Goal: Find specific page/section: Find specific page/section

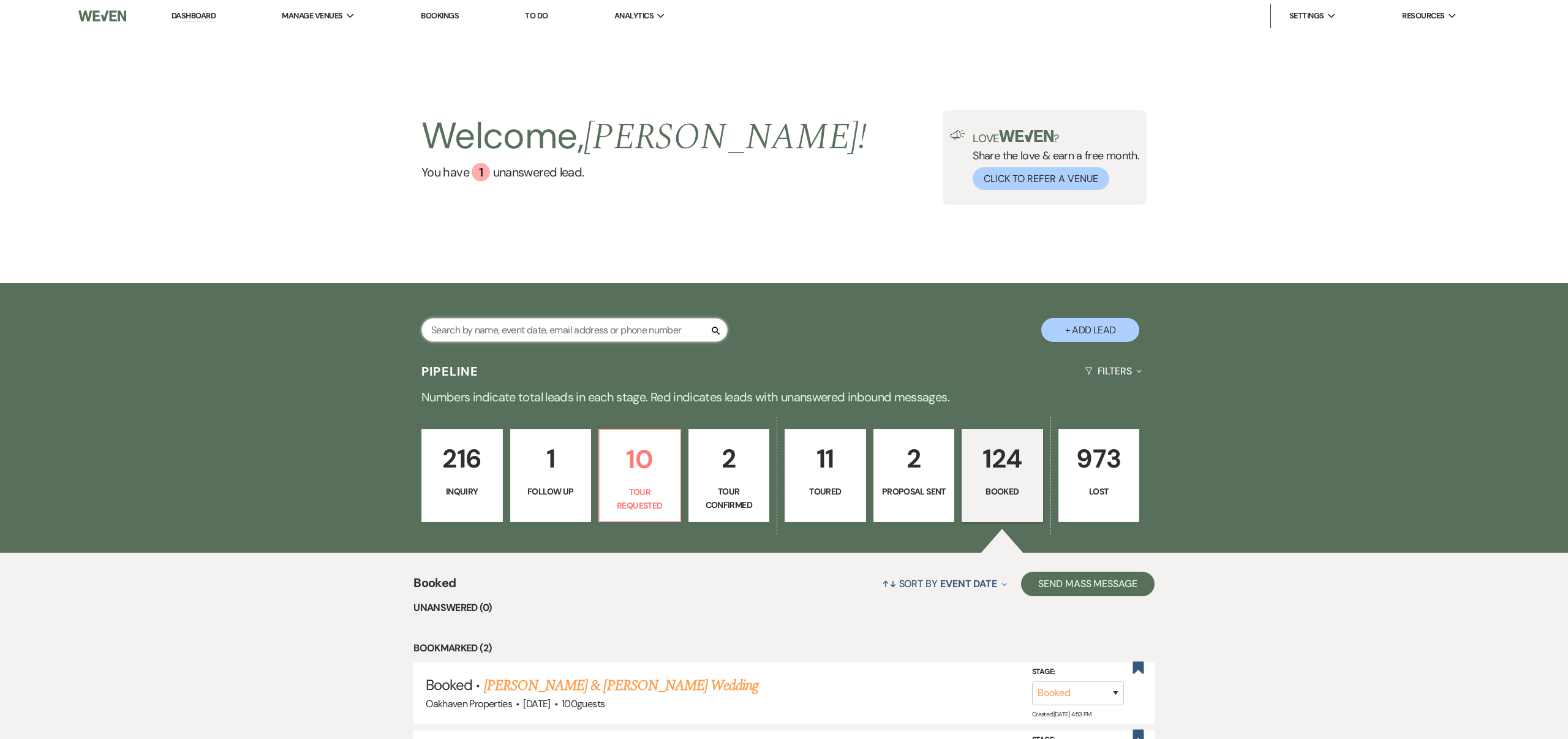
click at [589, 329] on input "text" at bounding box center [575, 329] width 306 height 24
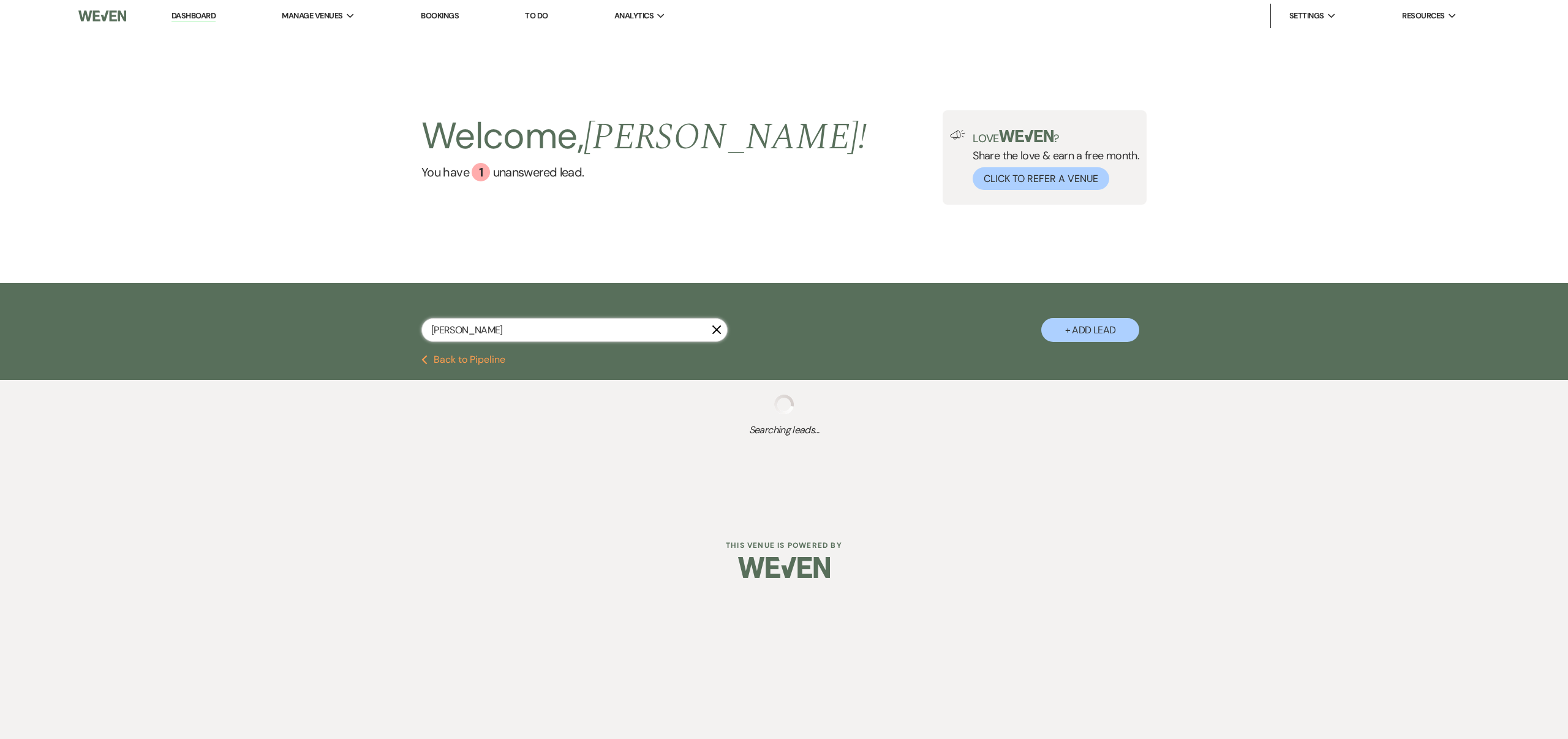
type input "[PERSON_NAME]"
select select "8"
select select "5"
select select "8"
select select "3"
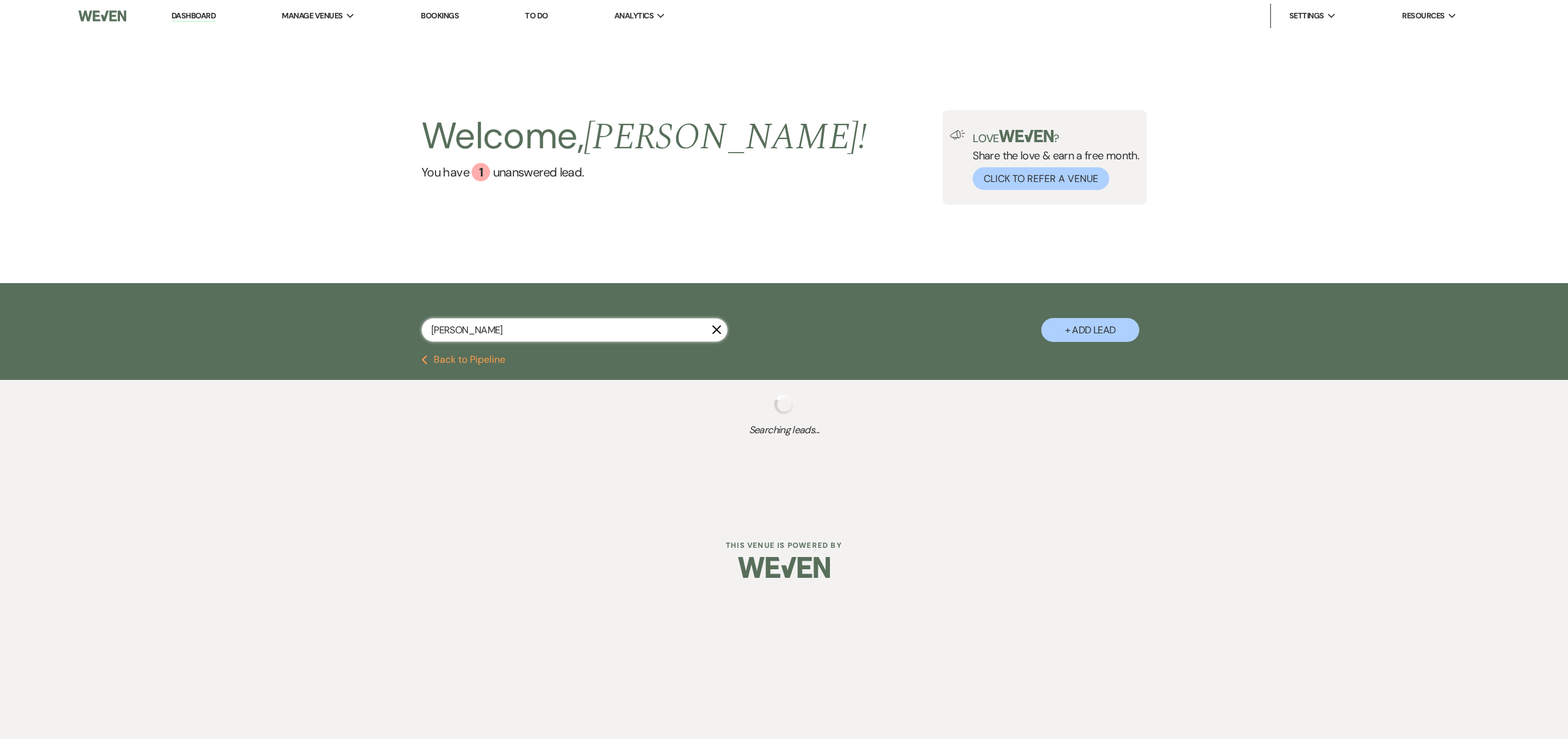
select select "8"
select select "6"
select select "8"
select select "3"
select select "8"
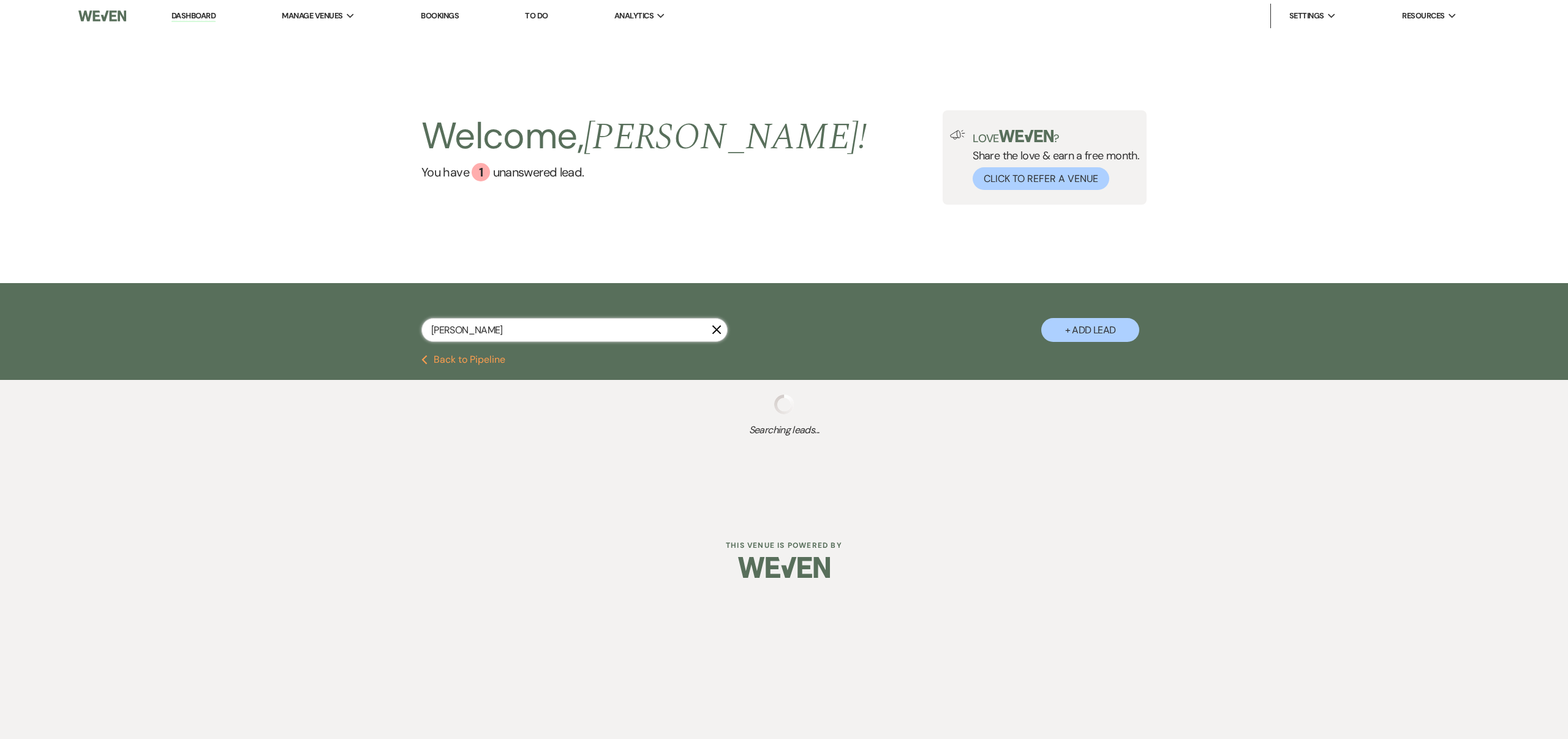
select select "1"
select select "8"
select select "3"
type input "[PERSON_NAME]"
select select "8"
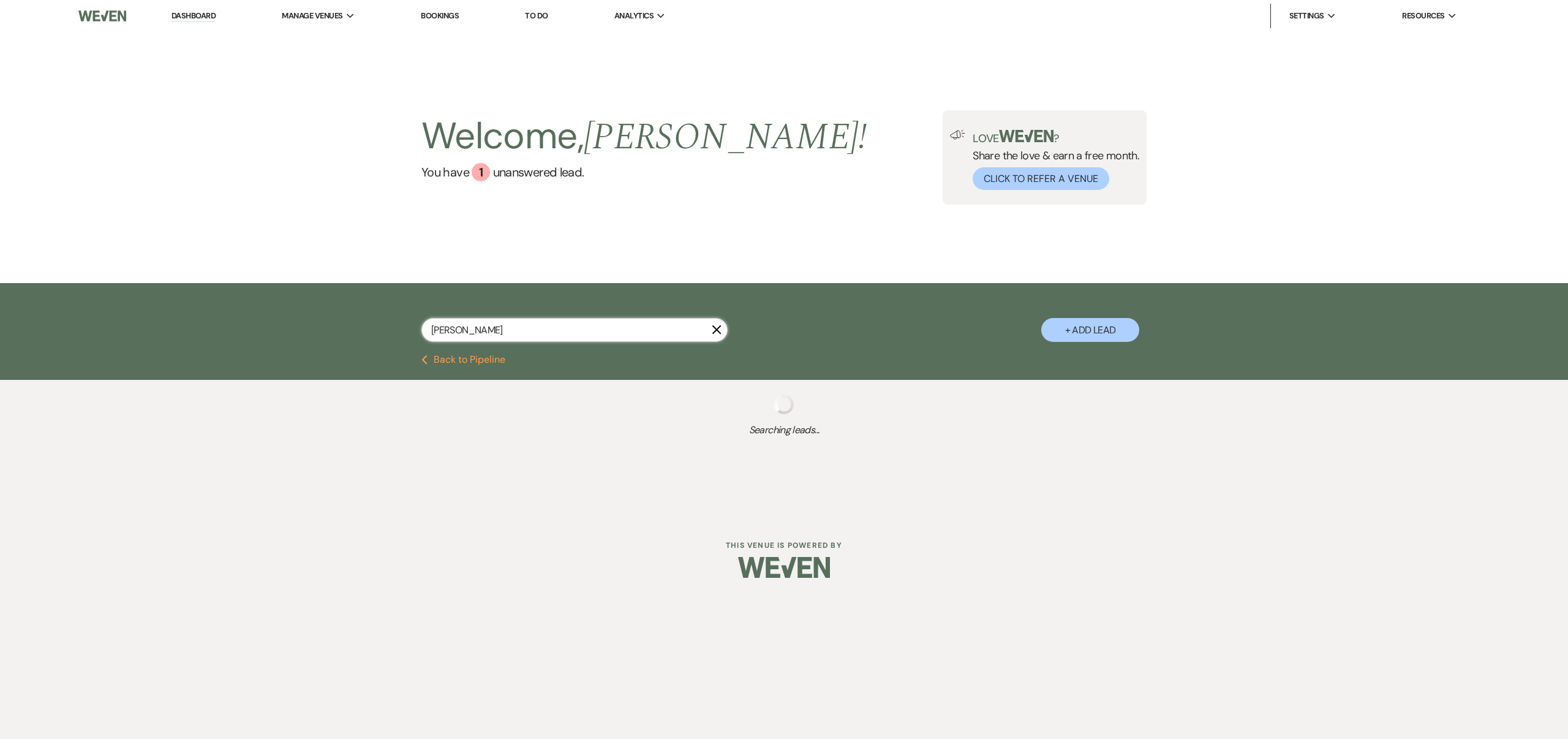
select select "6"
select select "2"
select select "8"
select select "4"
select select "8"
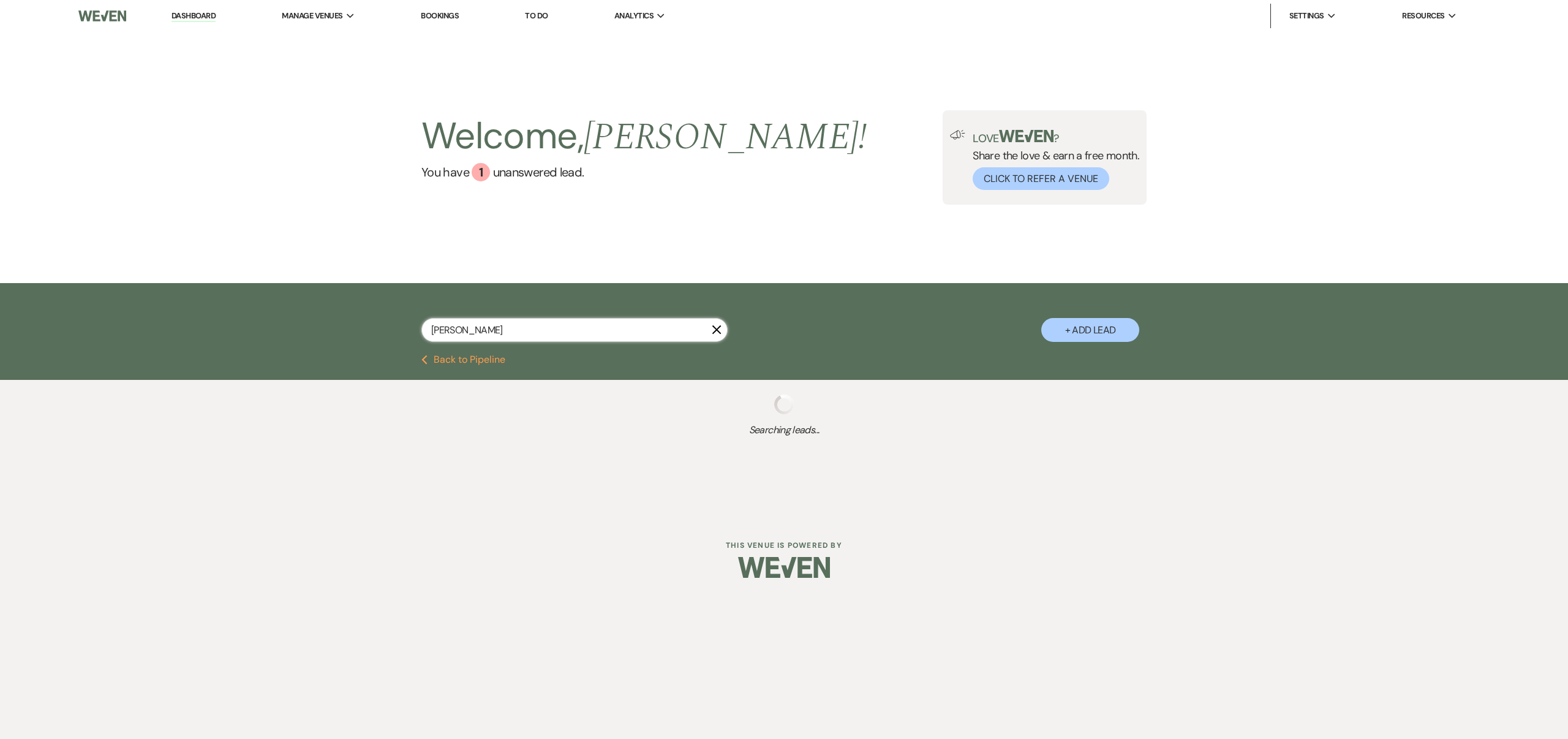
select select "6"
select select "8"
select select "6"
select select "8"
select select "6"
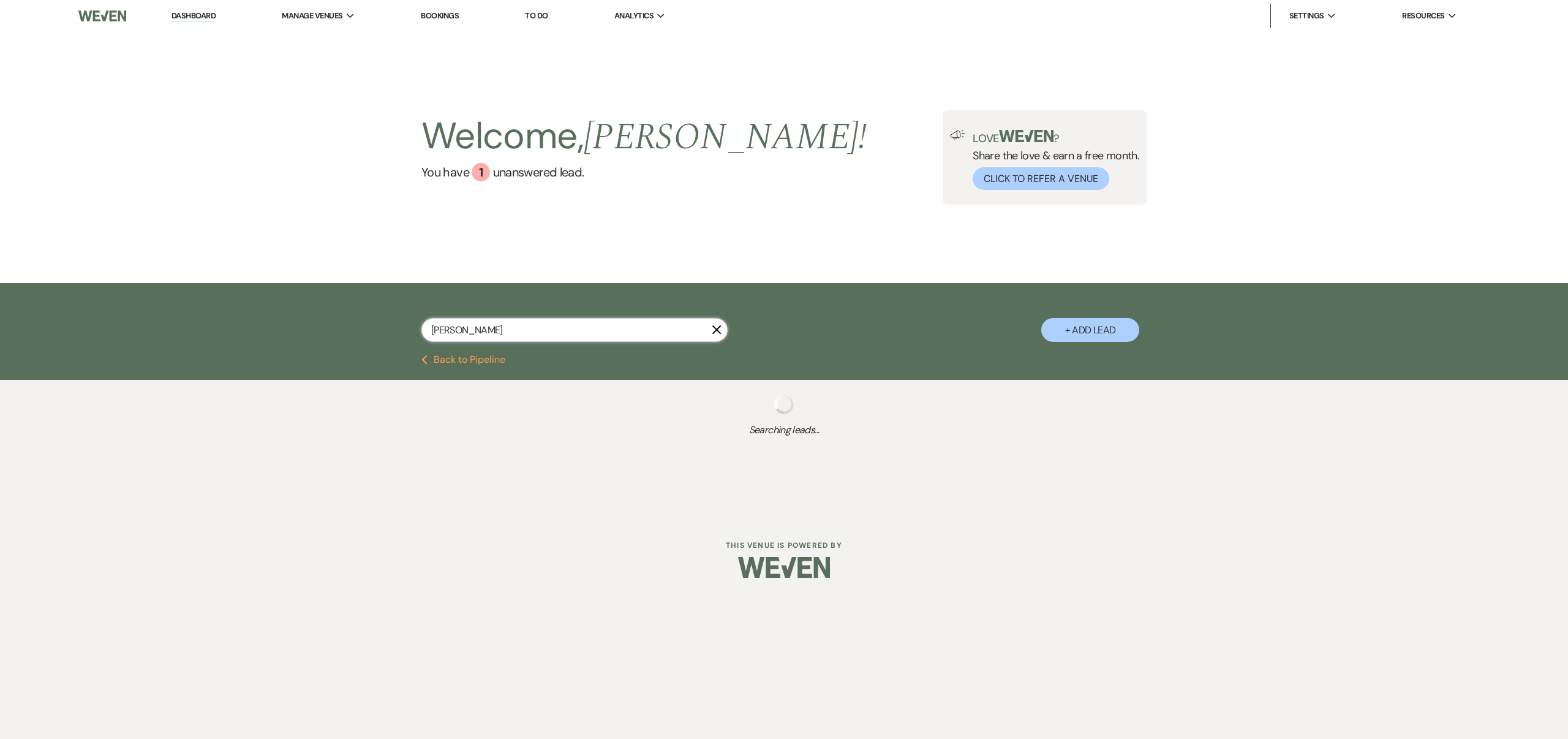
select select "2"
select select "8"
select select "10"
select select "8"
select select "5"
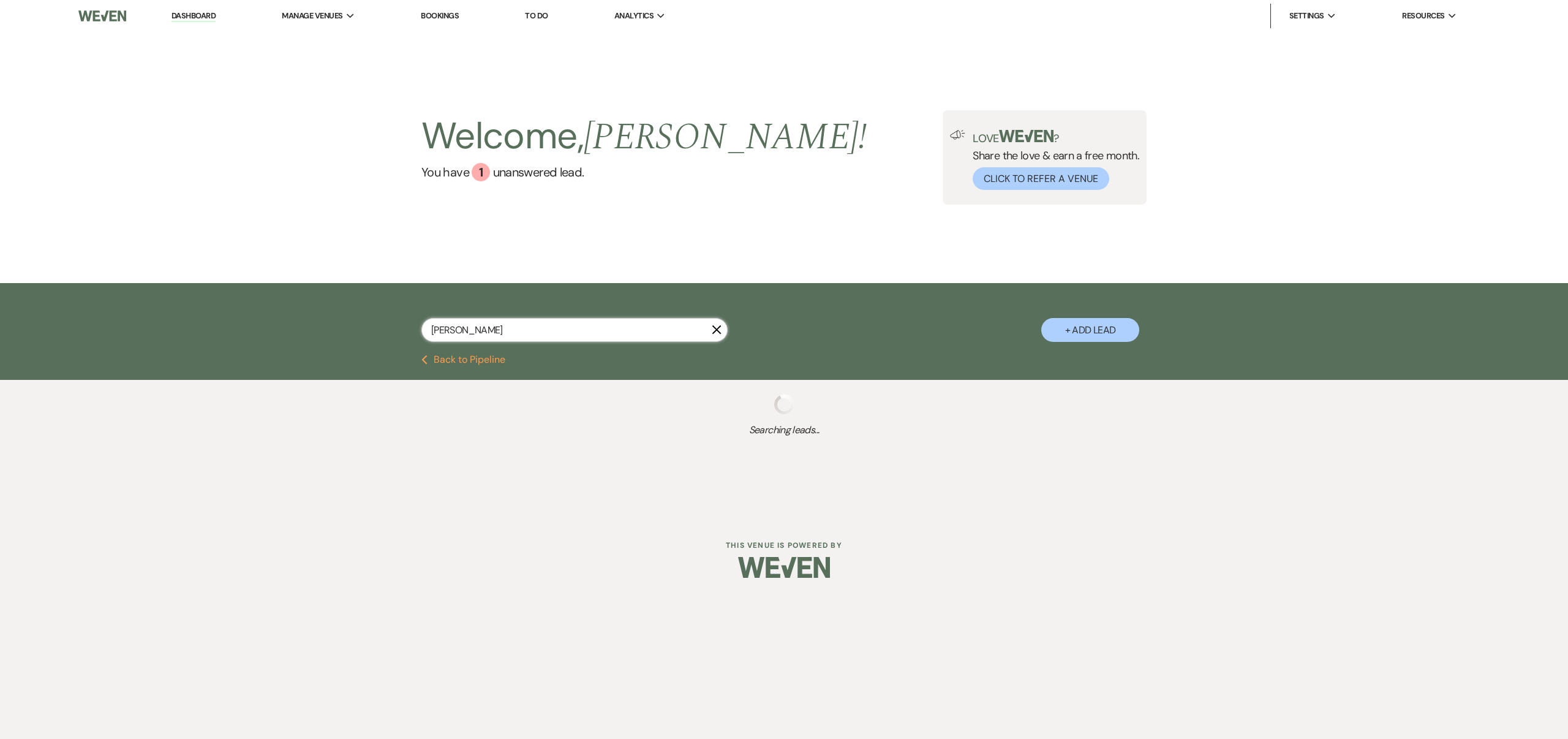
select select "5"
select select "8"
select select "4"
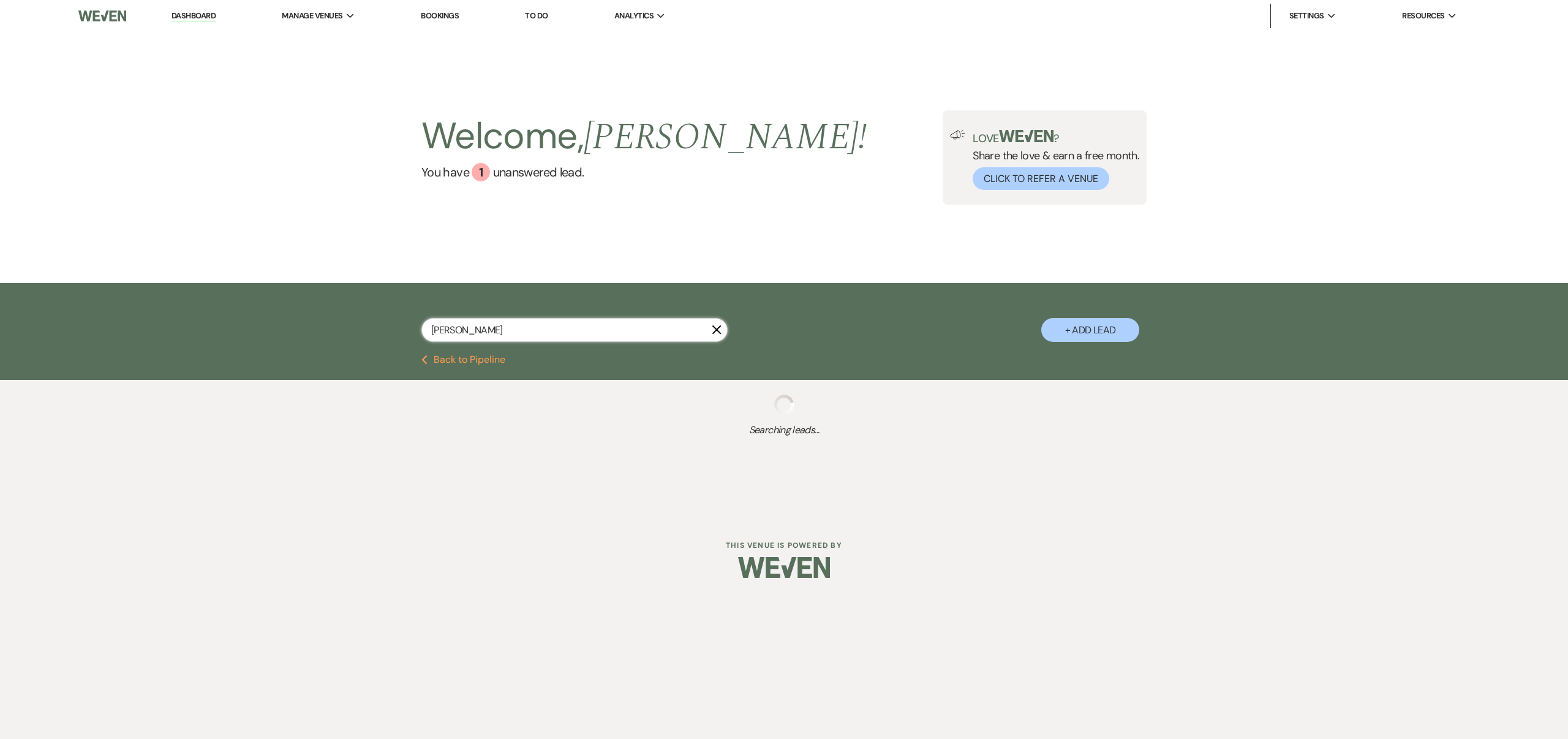
select select "8"
select select "6"
select select "8"
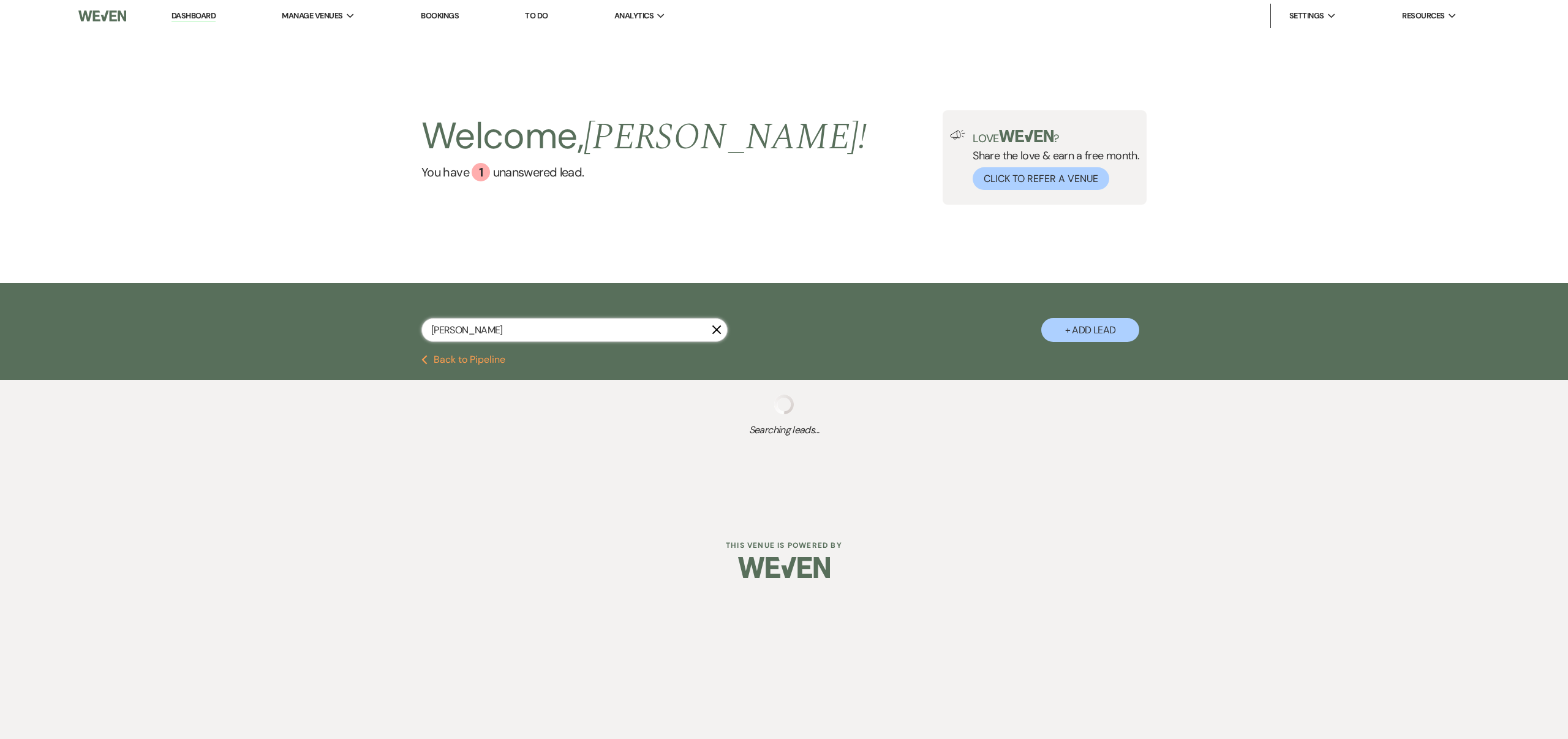
select select "5"
select select "8"
select select "6"
select select "8"
select select "5"
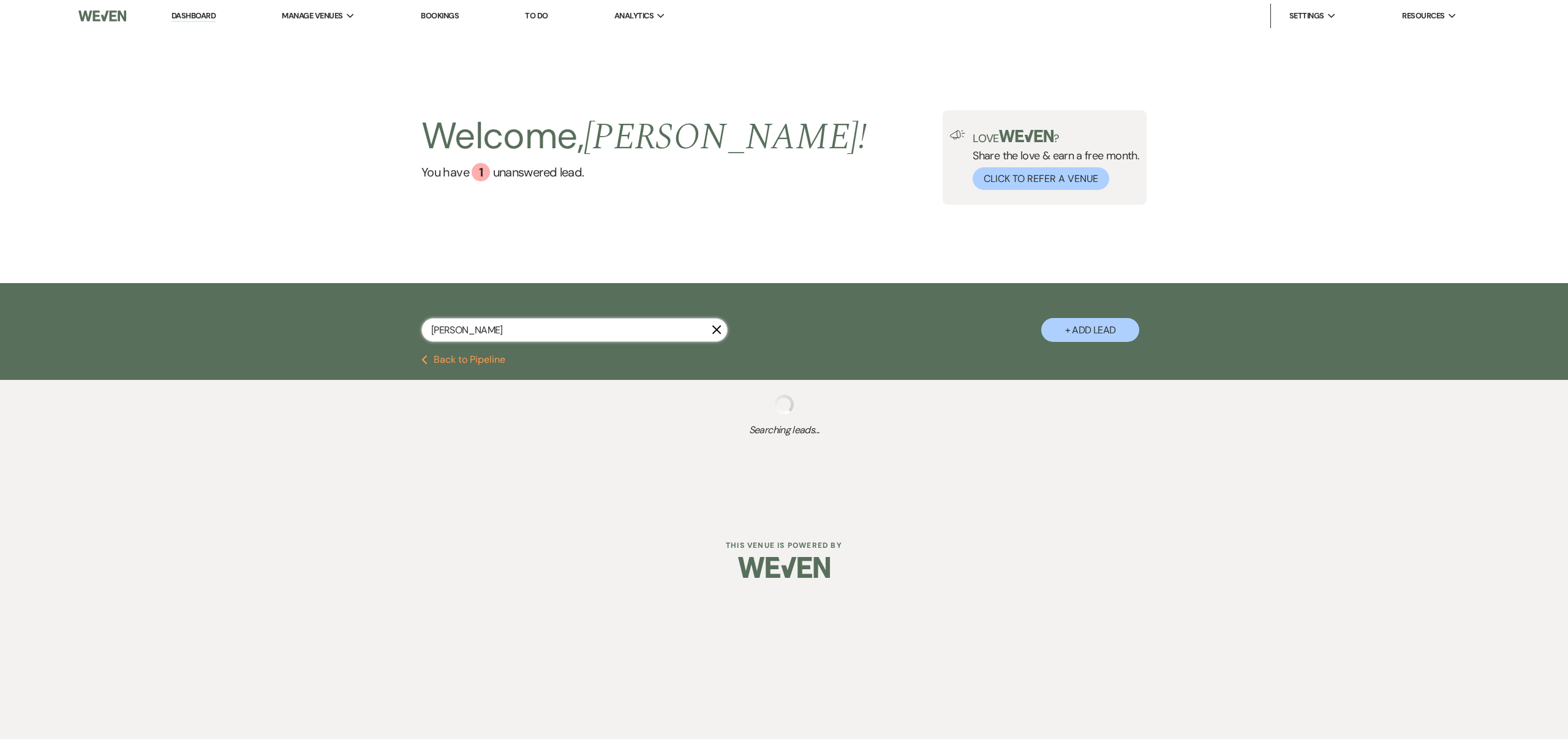
select select "8"
select select "5"
select select "8"
select select "5"
select select "8"
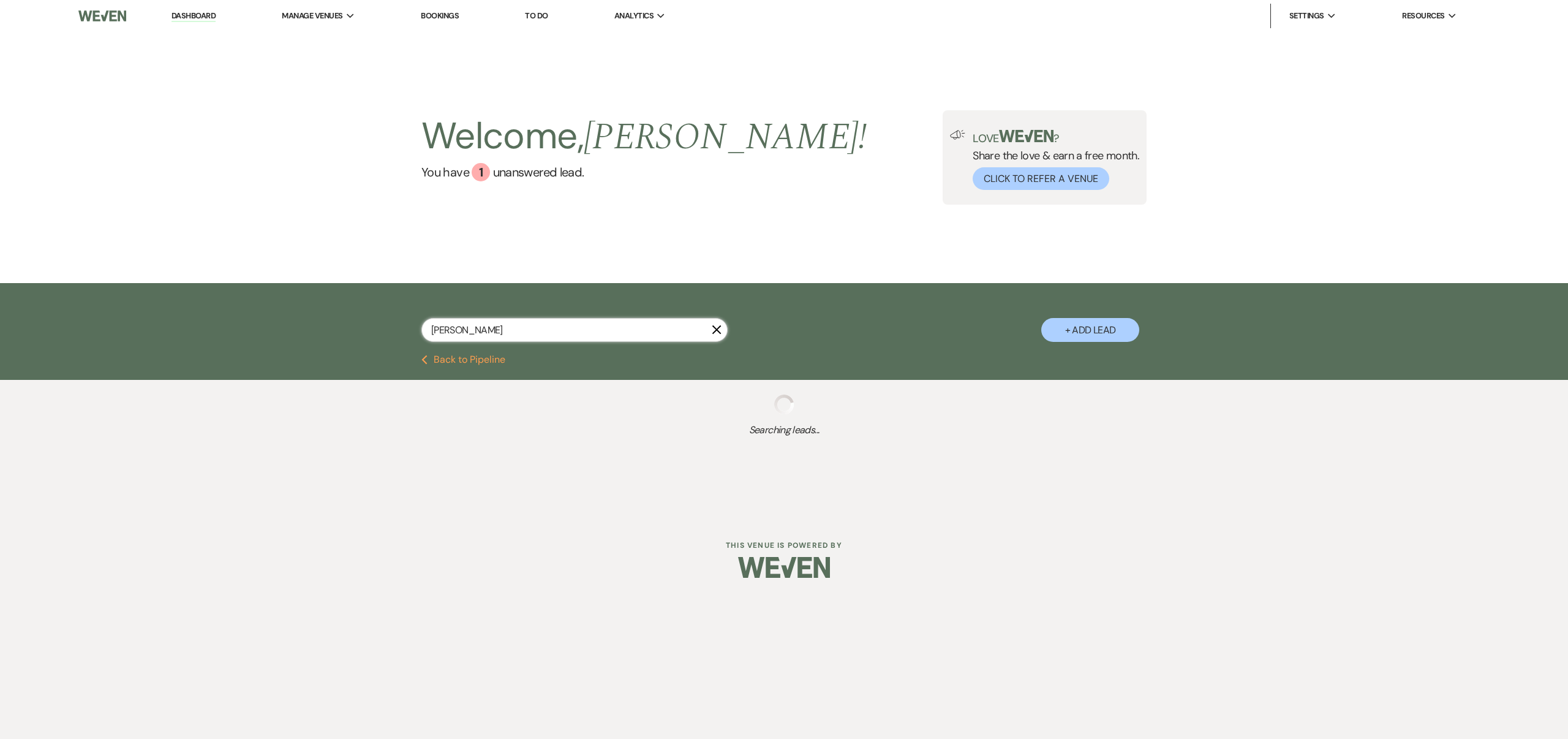
select select "8"
select select "1"
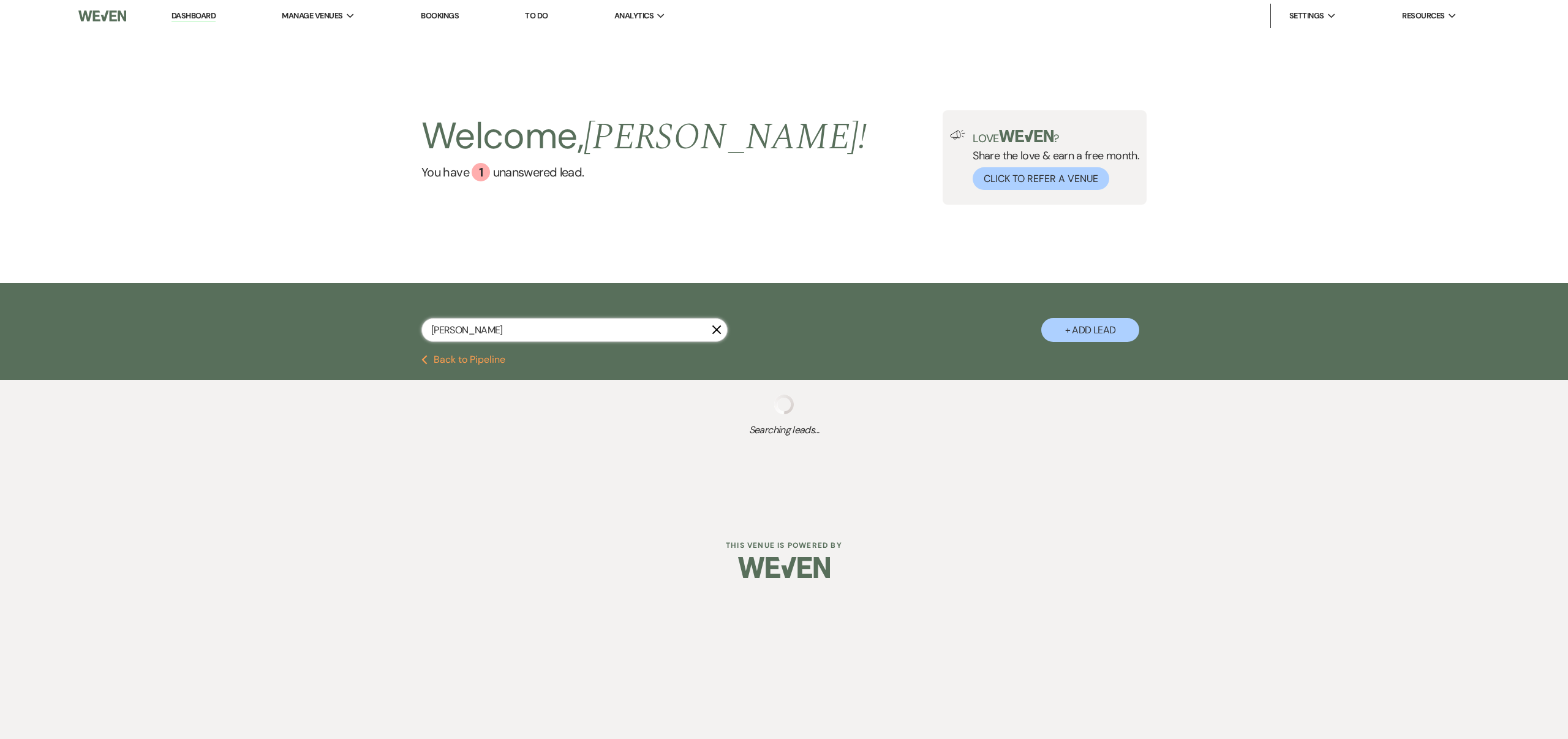
select select "8"
select select "6"
select select "8"
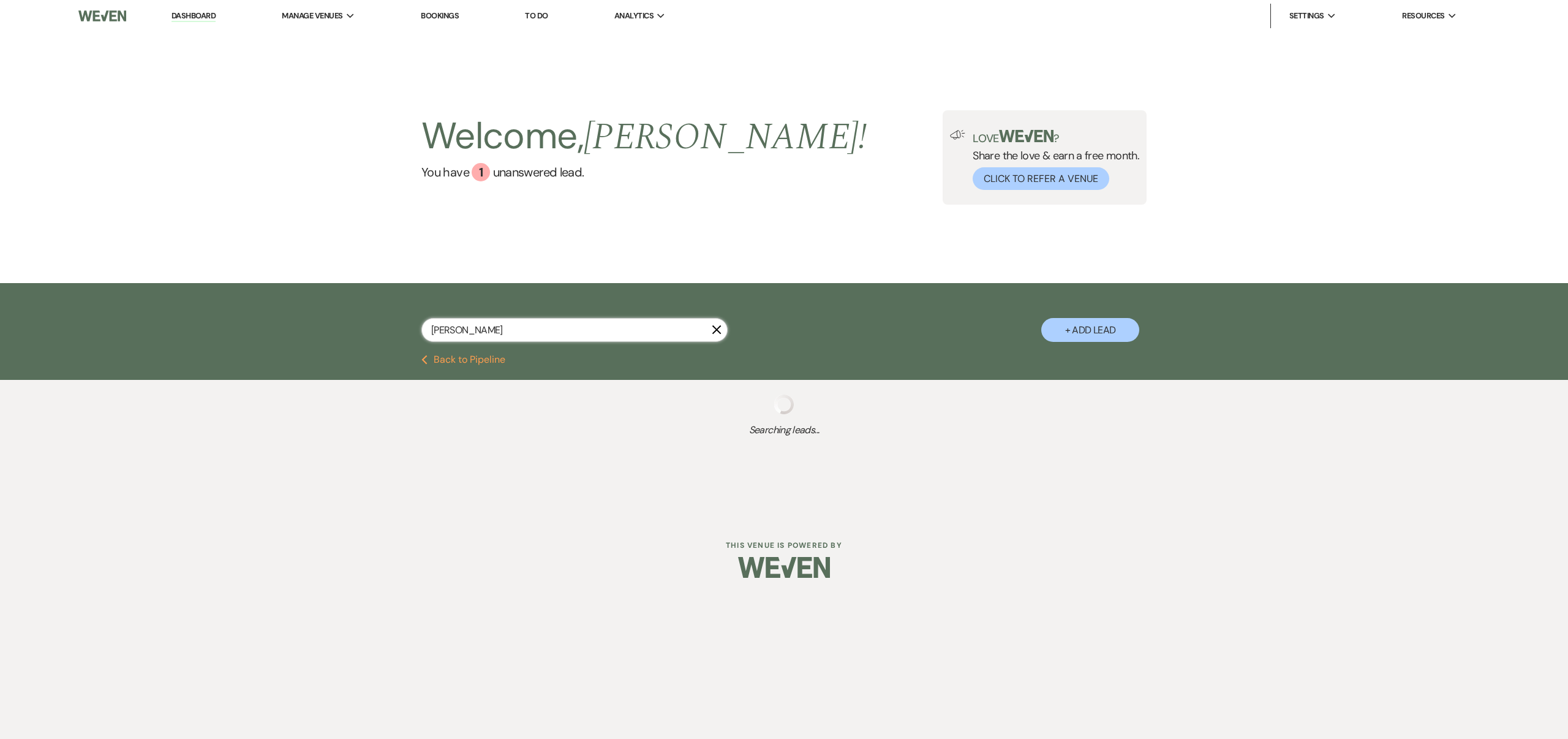
select select "8"
select select "6"
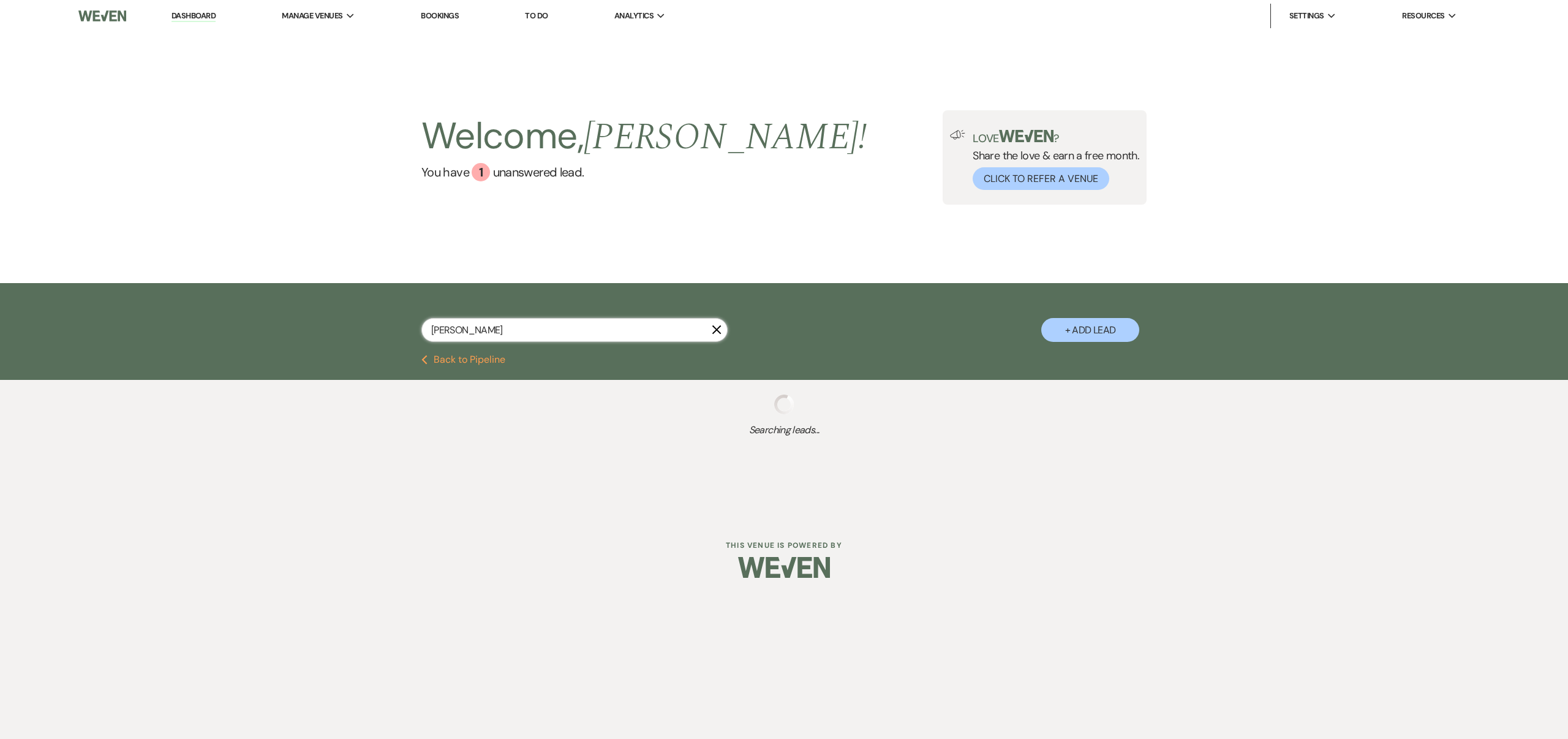
select select "8"
select select "6"
select select "8"
select select "6"
select select "8"
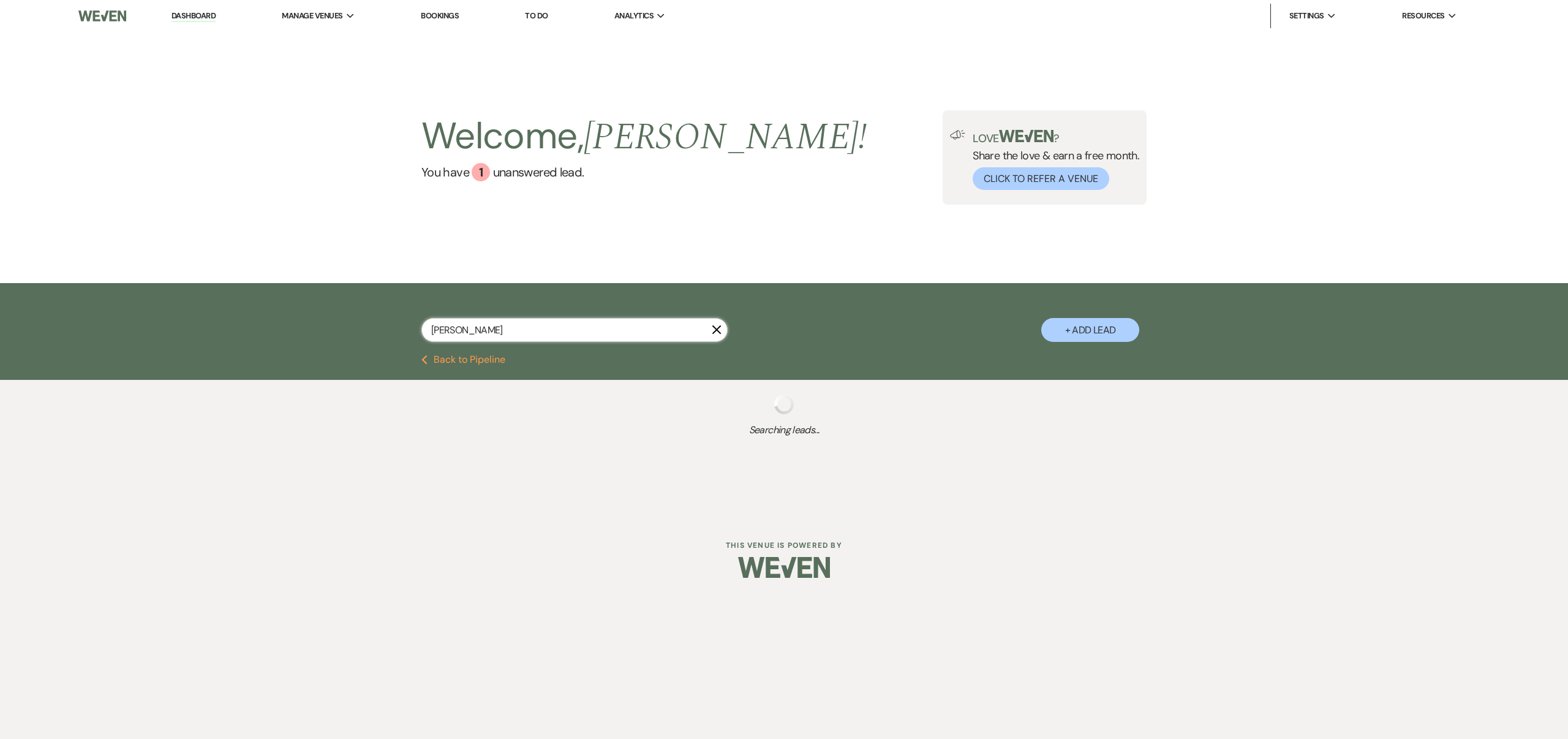
select select "8"
select select "5"
select select "8"
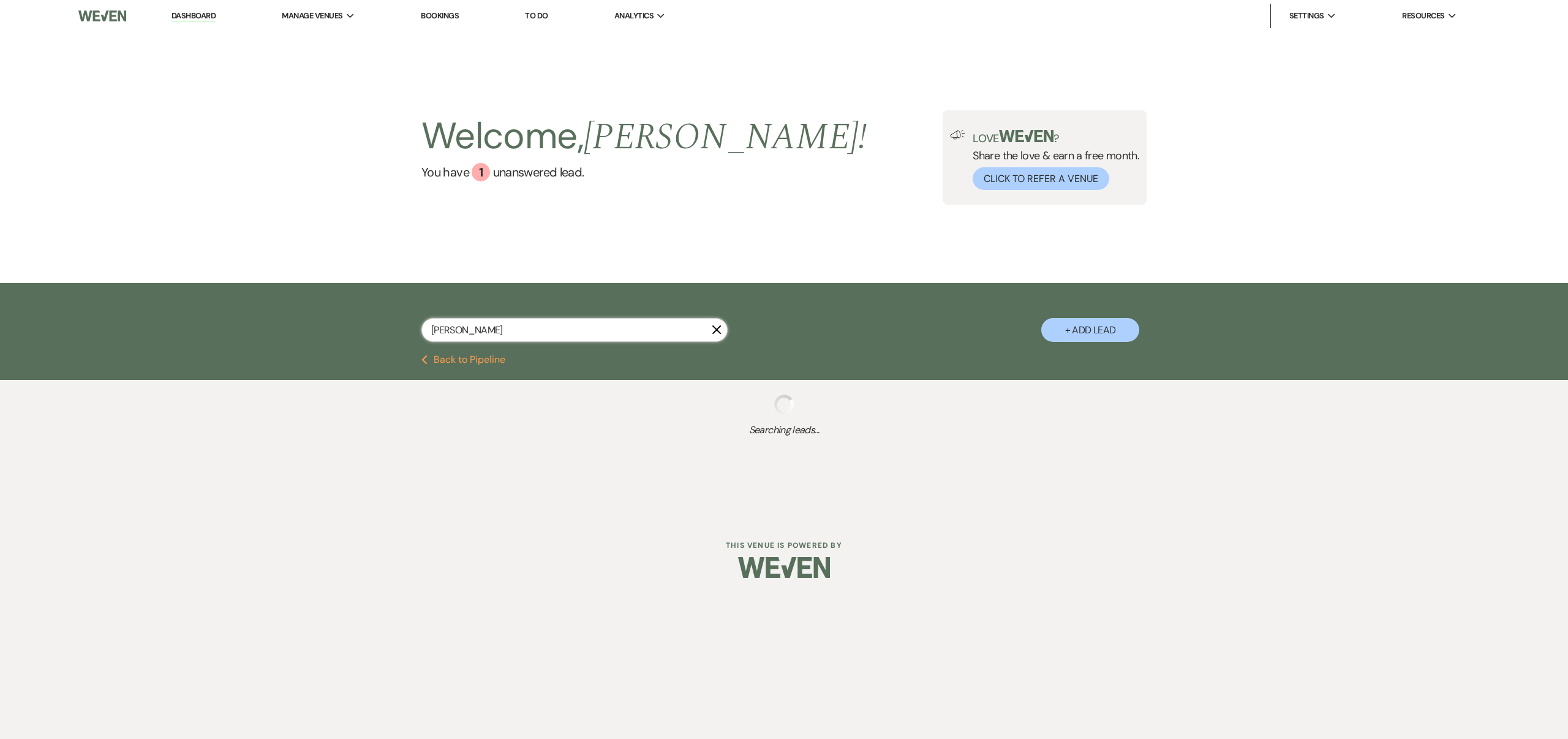
select select "8"
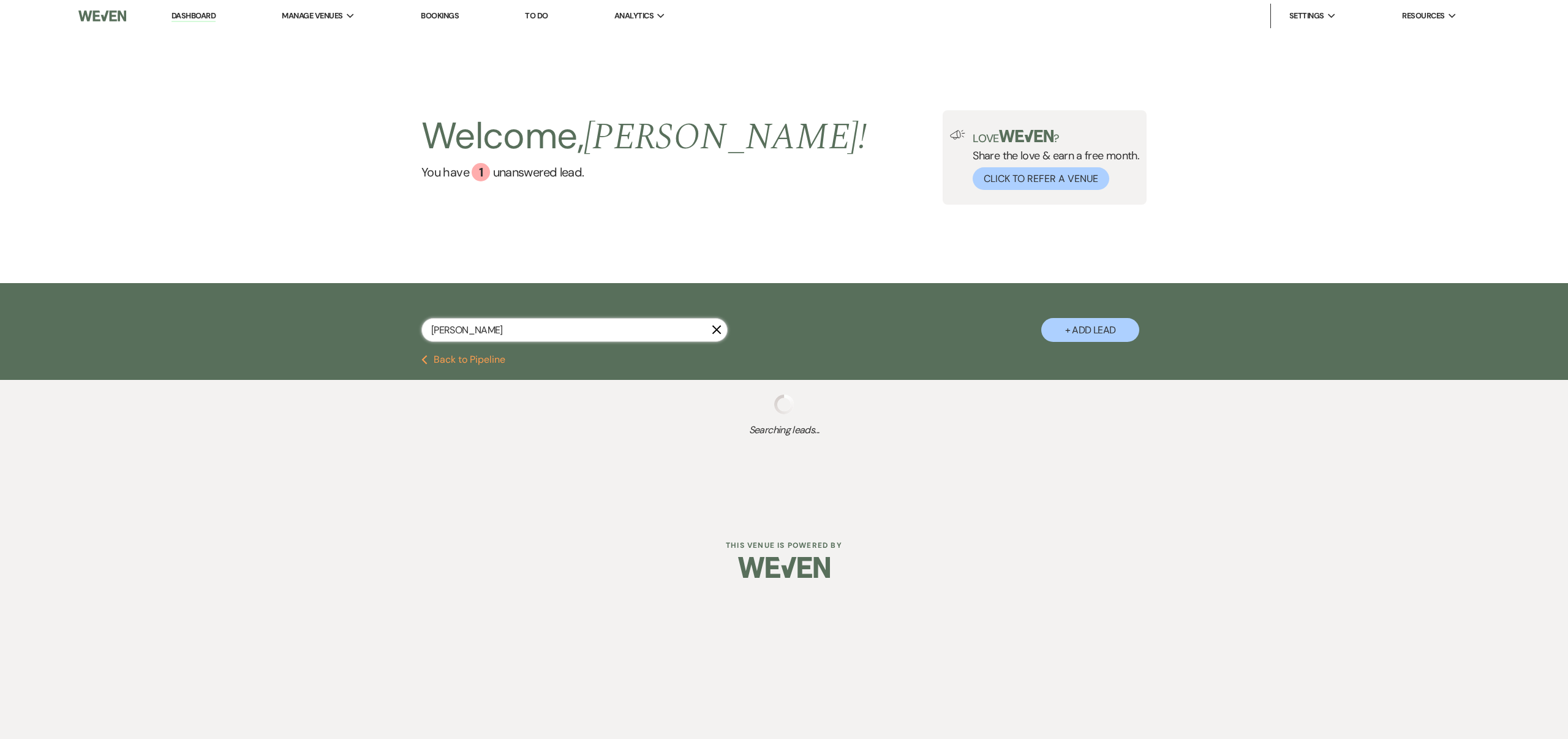
select select "4"
select select "8"
select select "6"
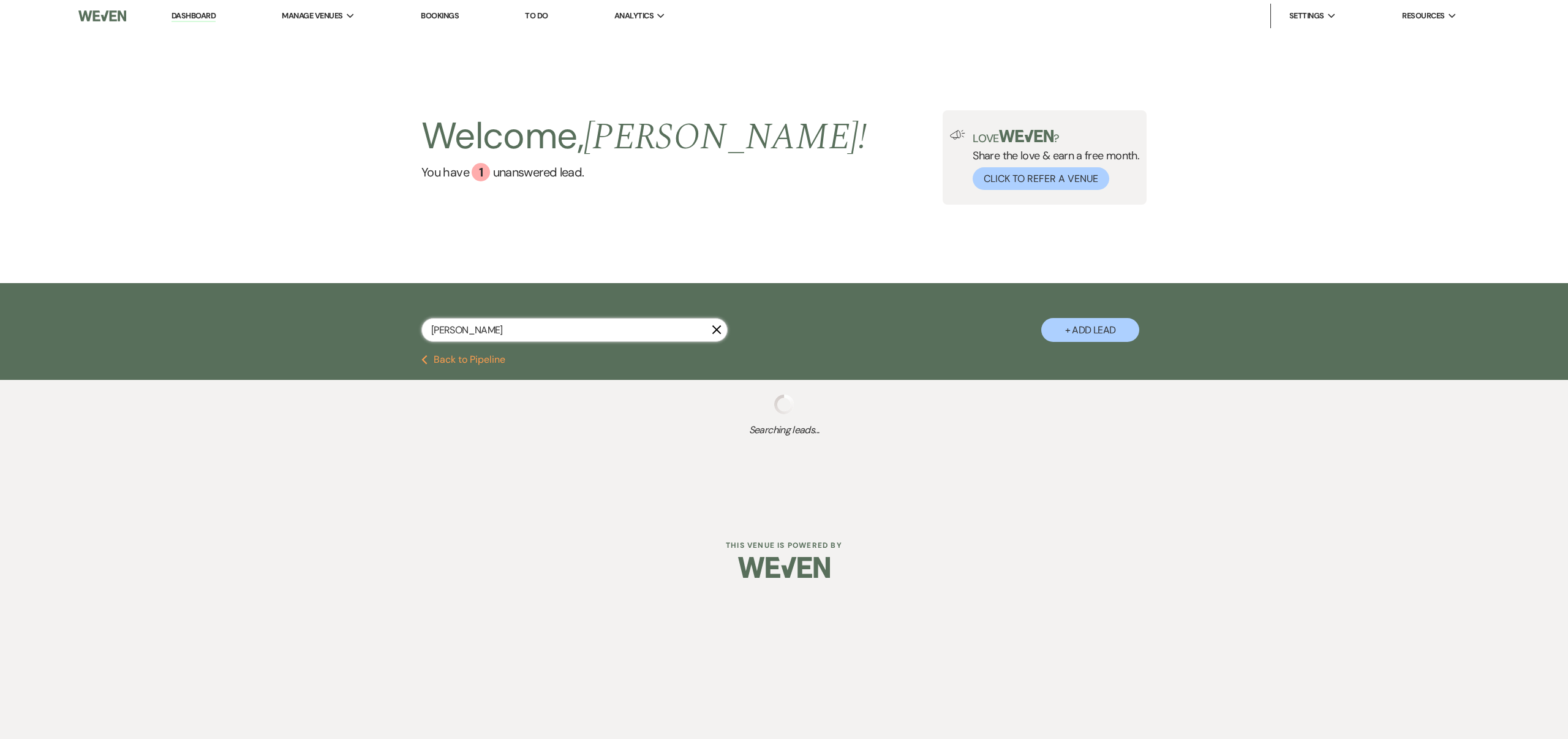
select select "8"
select select "6"
select select "8"
select select "1"
select select "8"
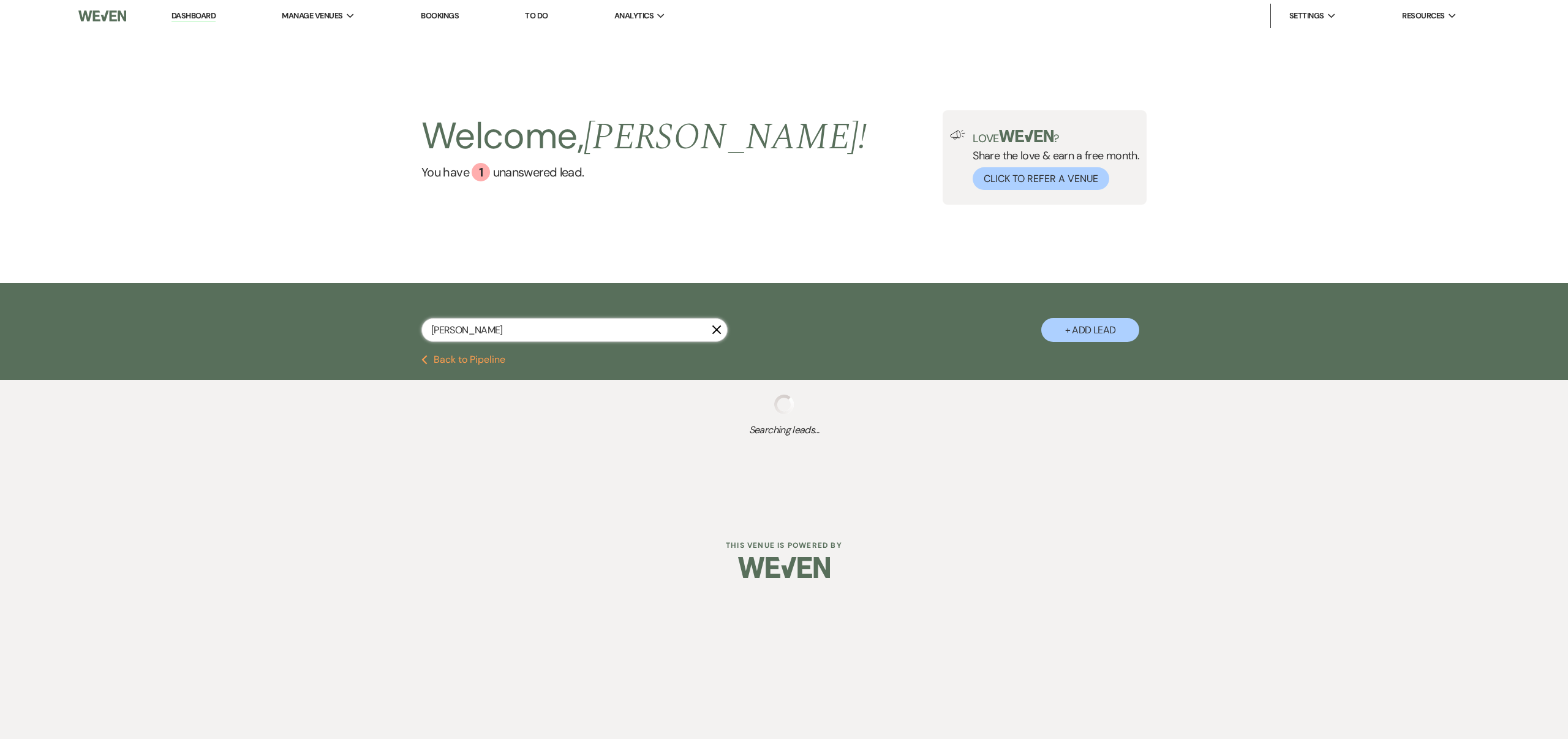
select select "6"
select select "8"
select select "5"
select select "8"
select select "6"
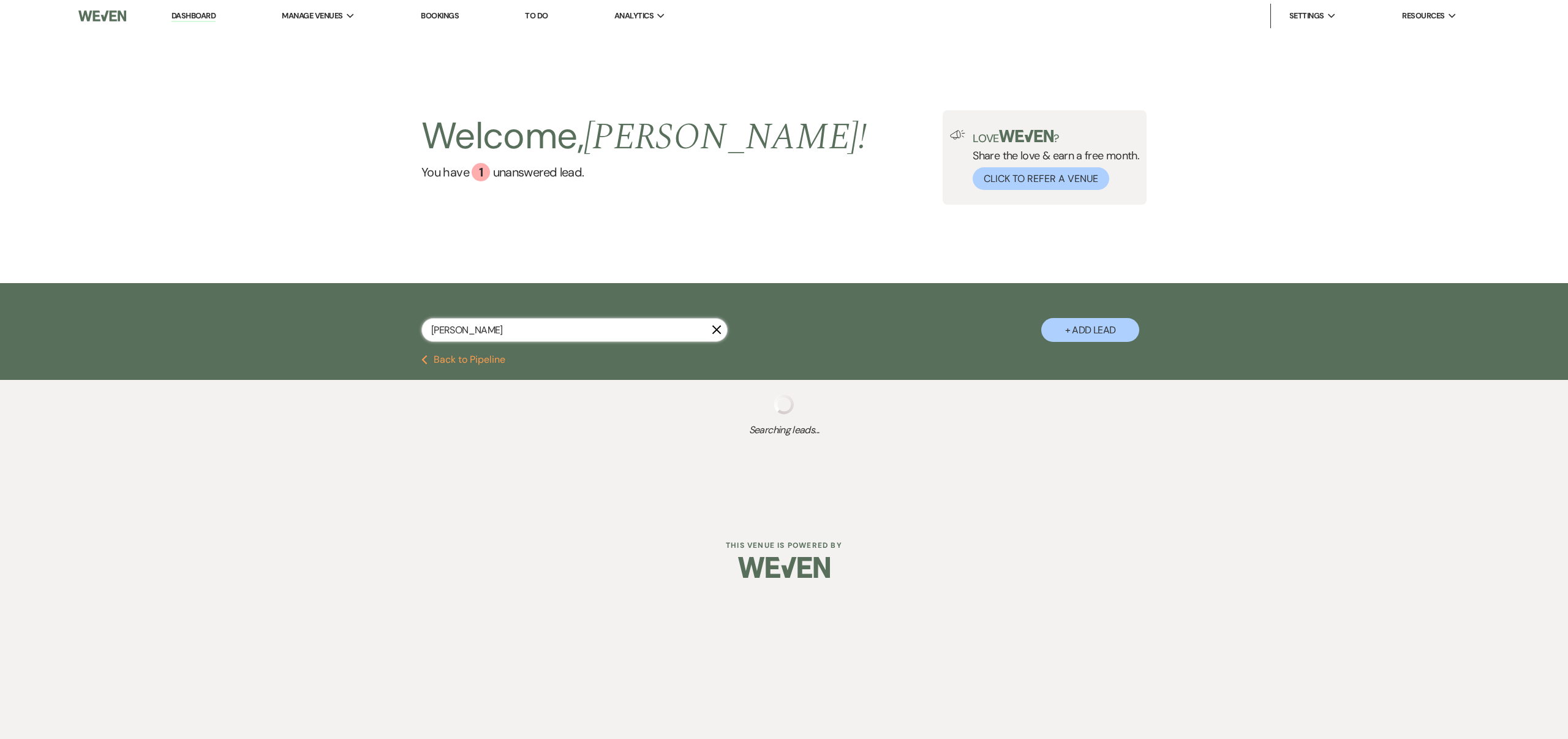
select select "8"
select select "5"
select select "8"
select select "5"
select select "8"
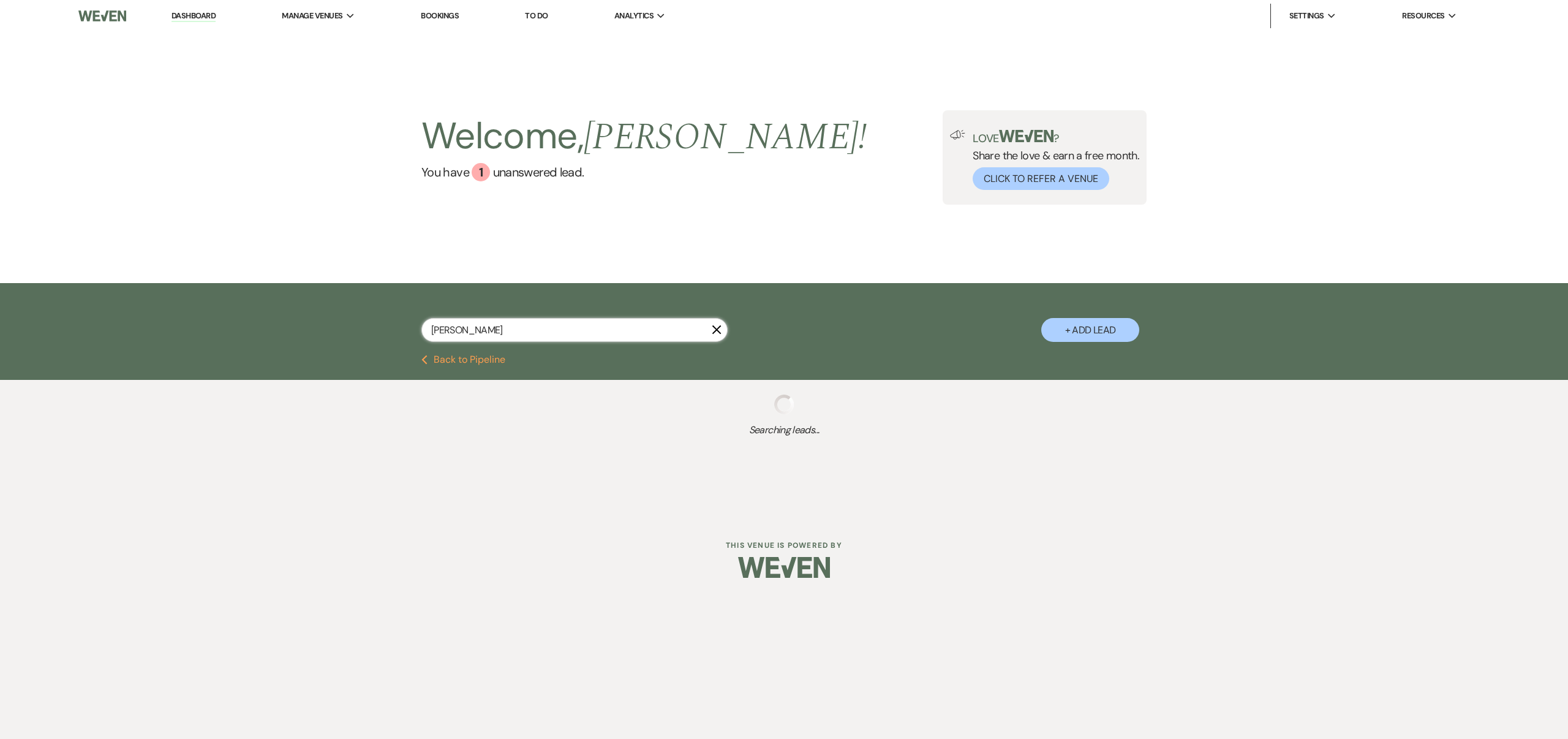
select select "7"
select select "8"
select select "5"
select select "8"
select select "5"
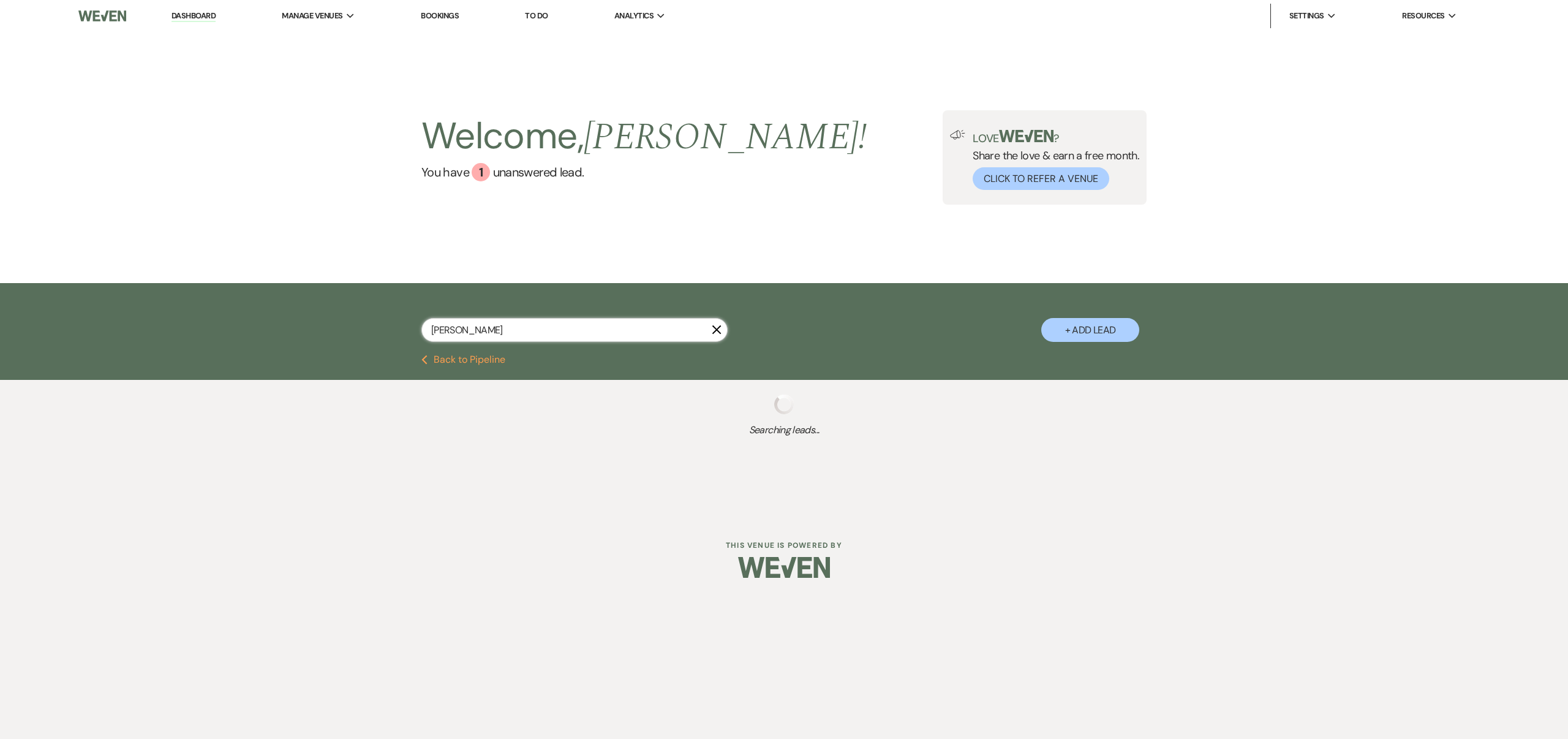
select select "8"
select select "6"
select select "8"
select select "6"
select select "8"
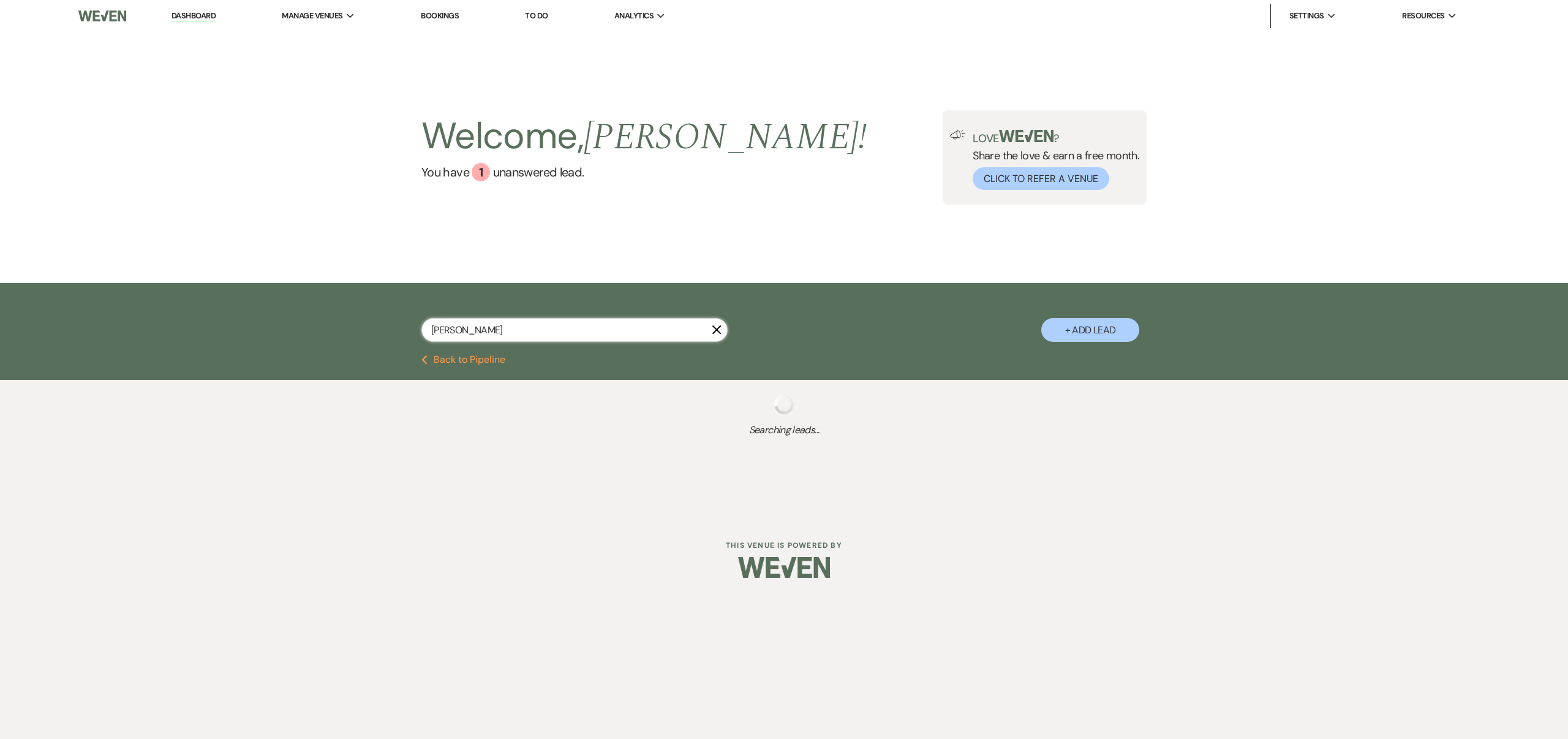
select select "6"
select select "8"
select select "6"
select select "8"
select select "6"
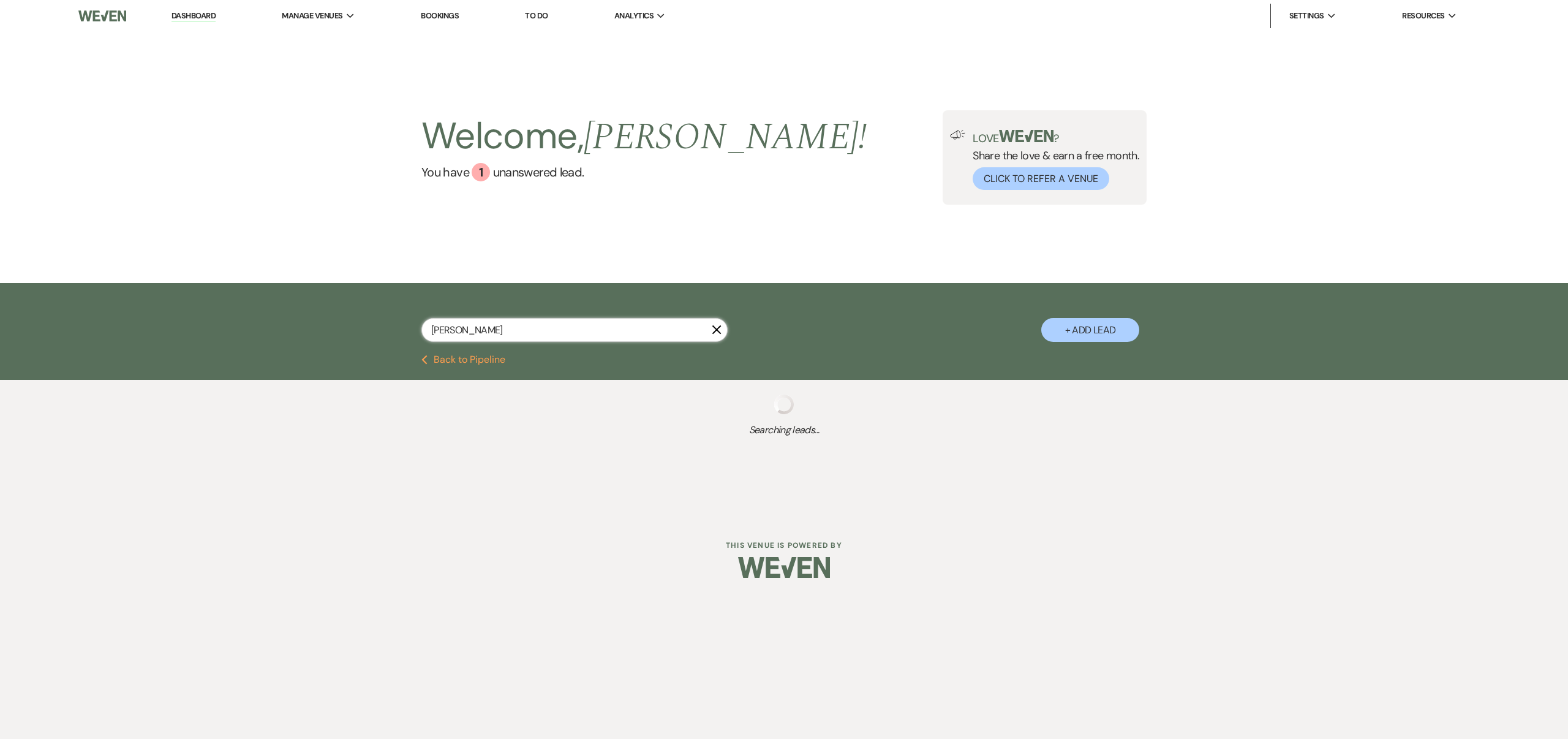
select select "8"
select select "6"
select select "8"
select select "1"
select select "8"
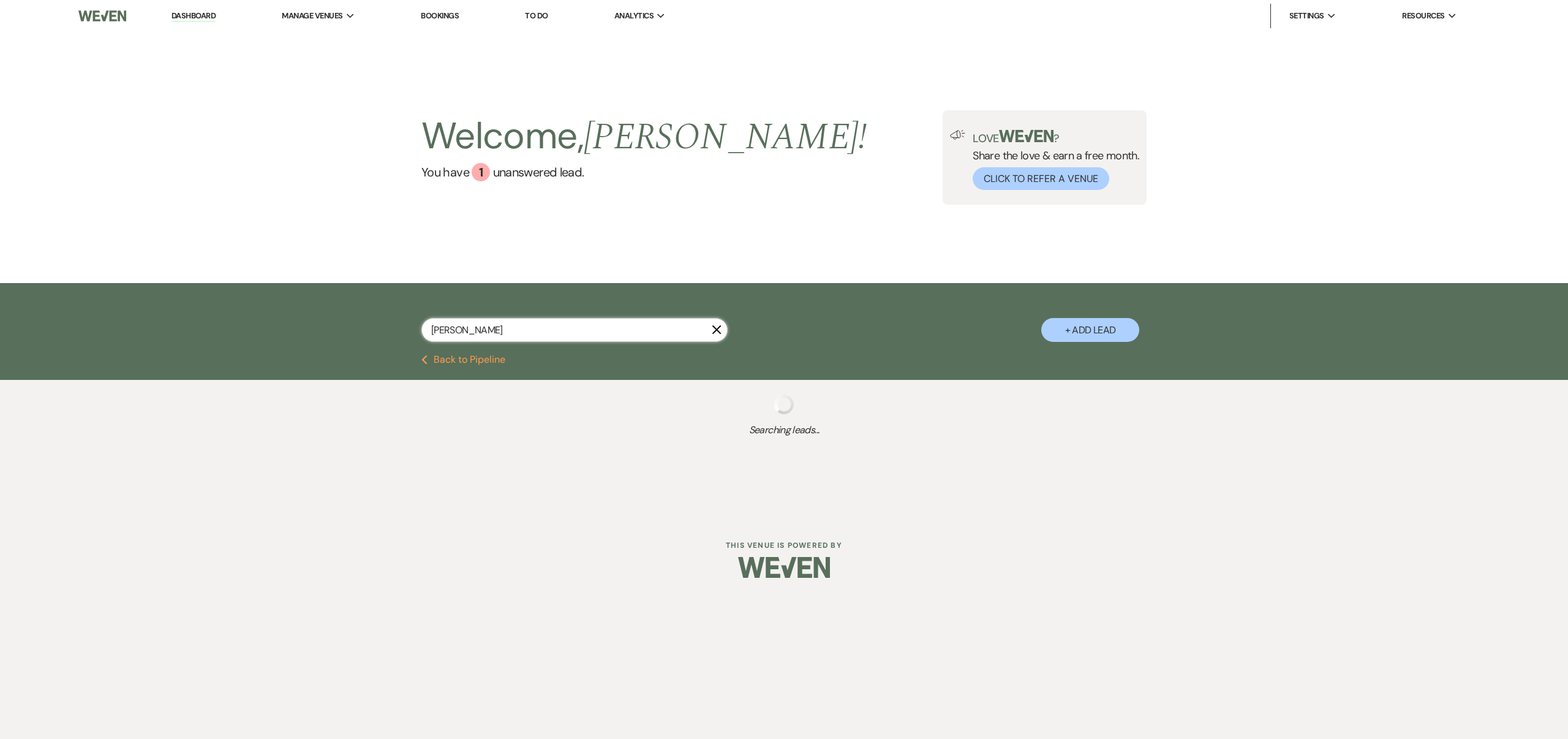
select select "7"
select select "8"
select select "5"
select select "8"
select select "5"
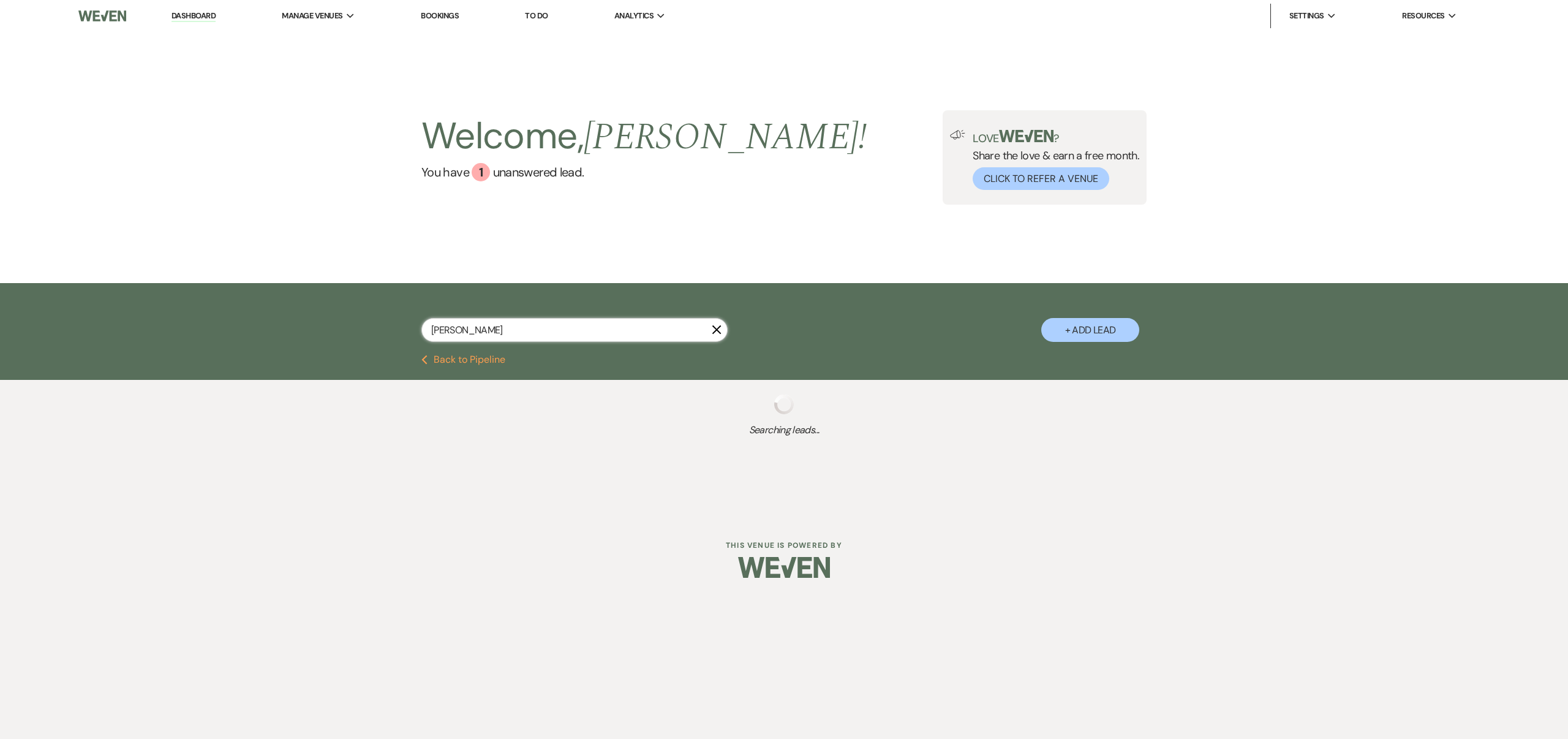
select select "8"
select select "3"
select select "8"
select select "5"
select select "8"
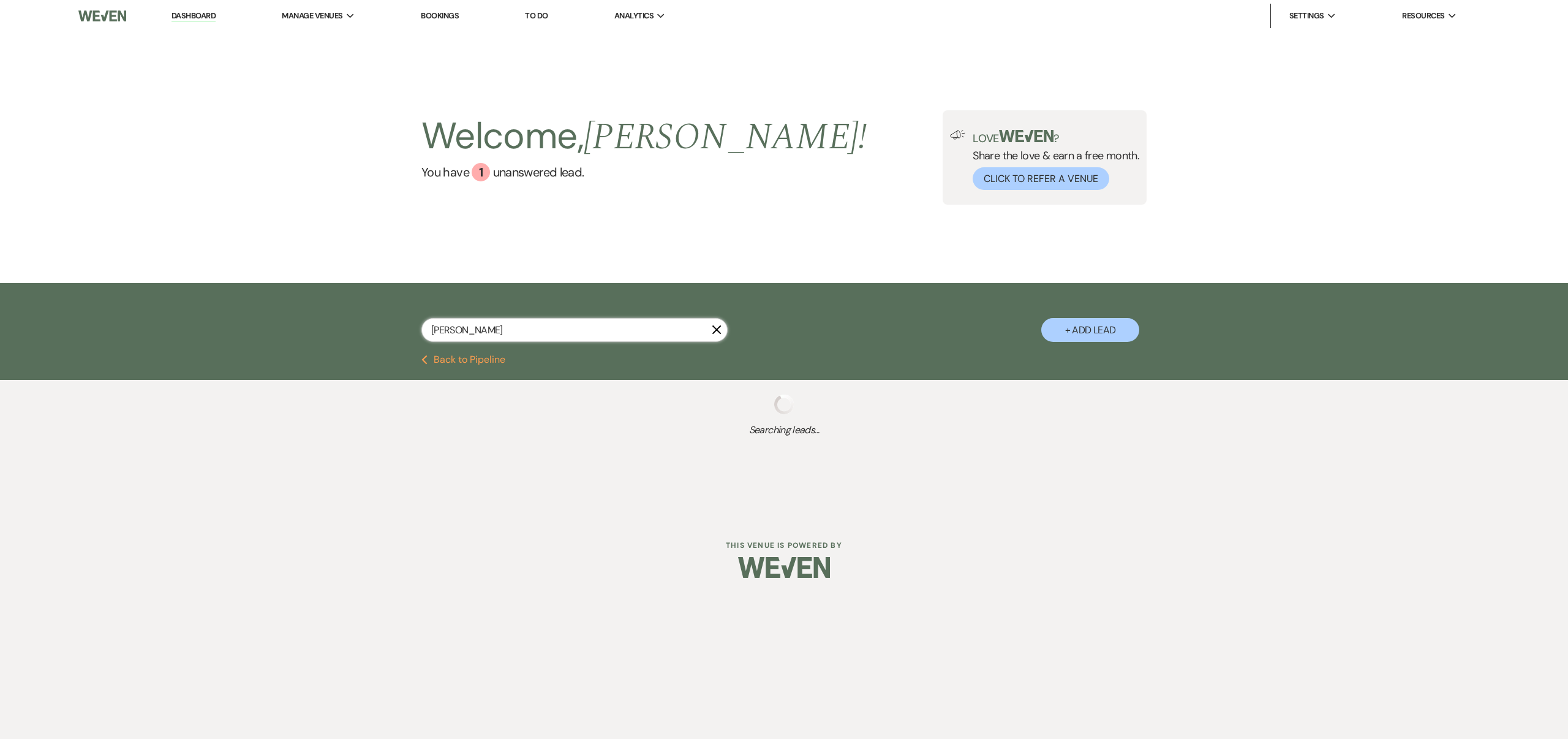
select select "7"
select select "8"
select select "6"
select select "8"
select select "6"
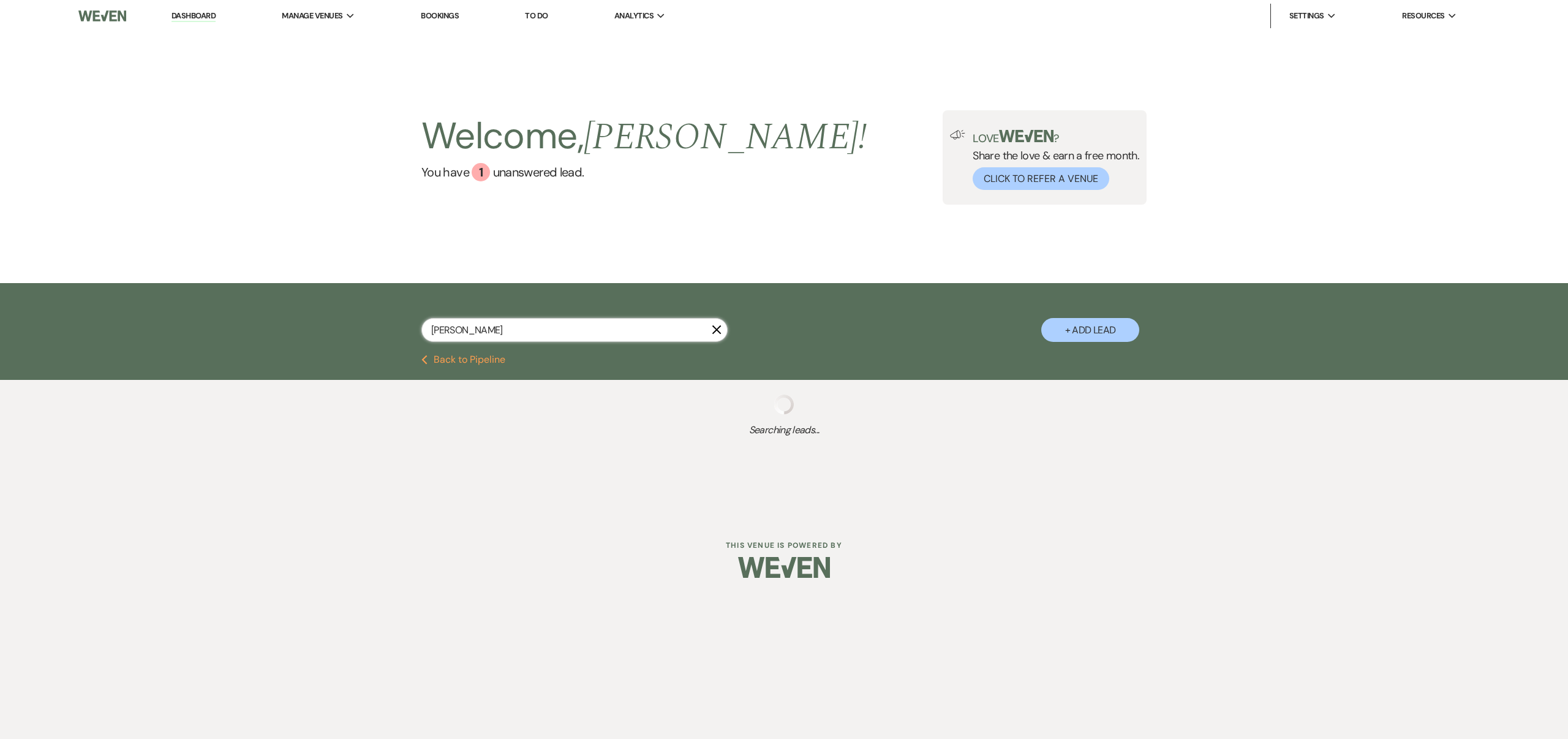
select select "8"
select select "5"
select select "8"
select select "2"
select select "8"
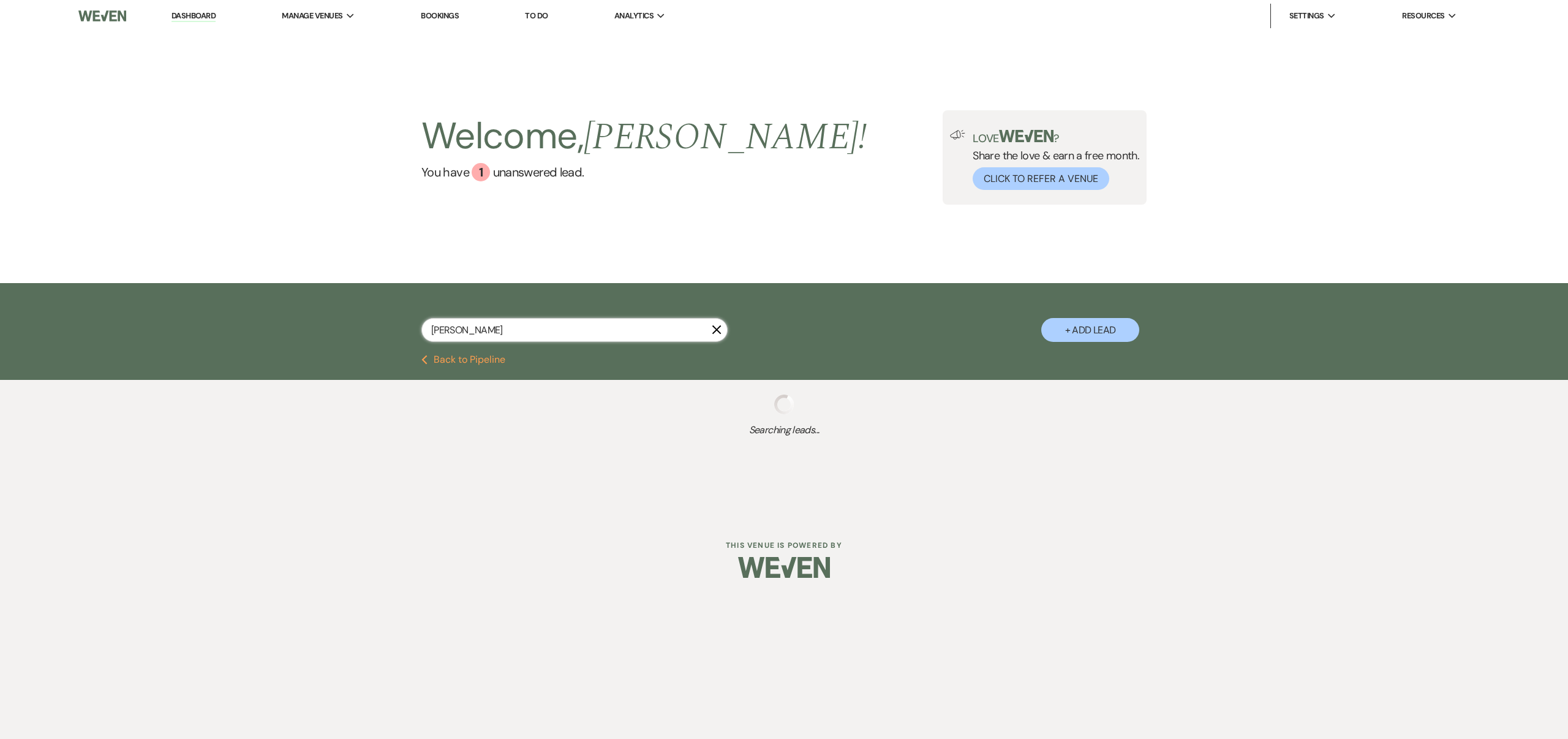
select select "1"
select select "8"
select select "3"
select select "8"
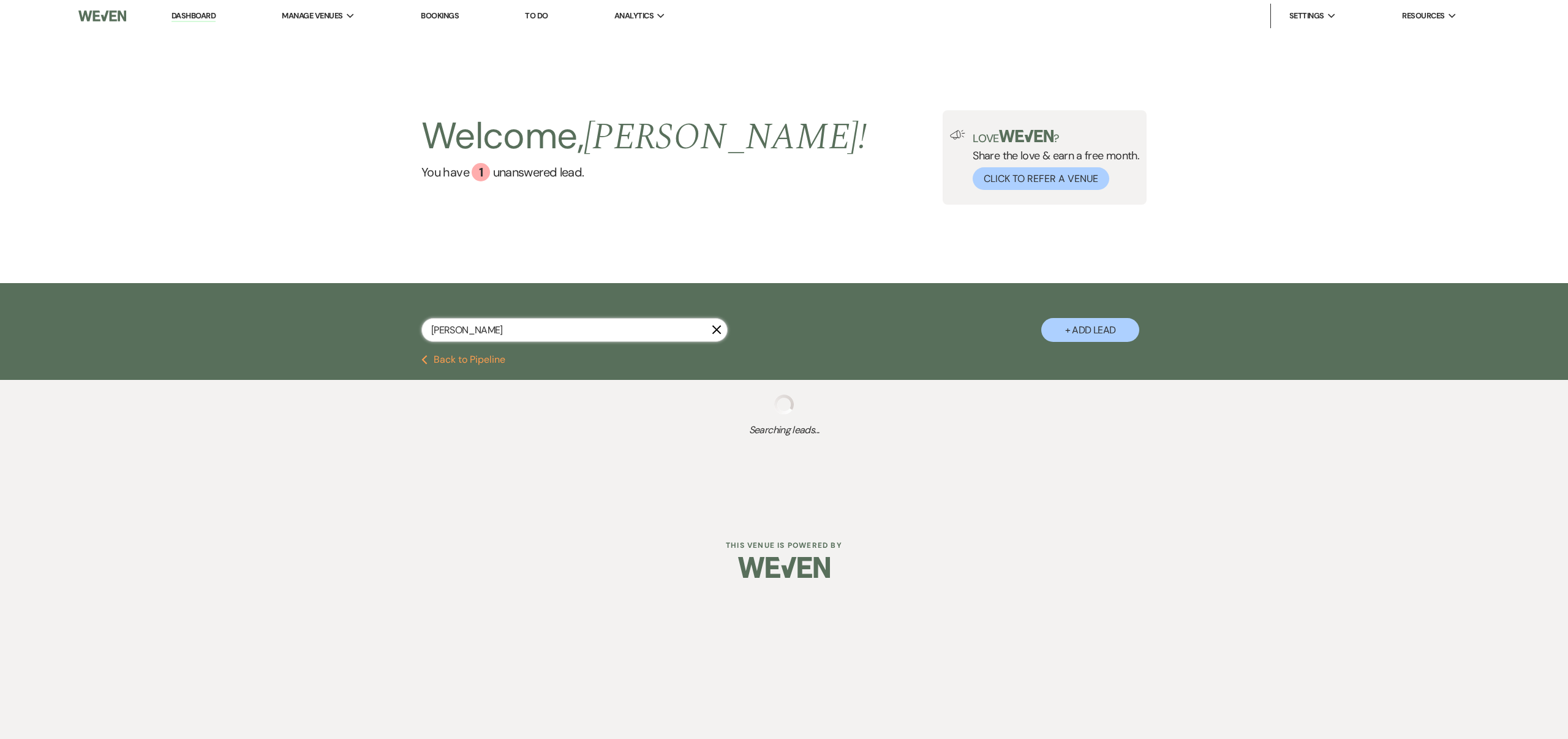
select select "8"
select select "5"
select select "8"
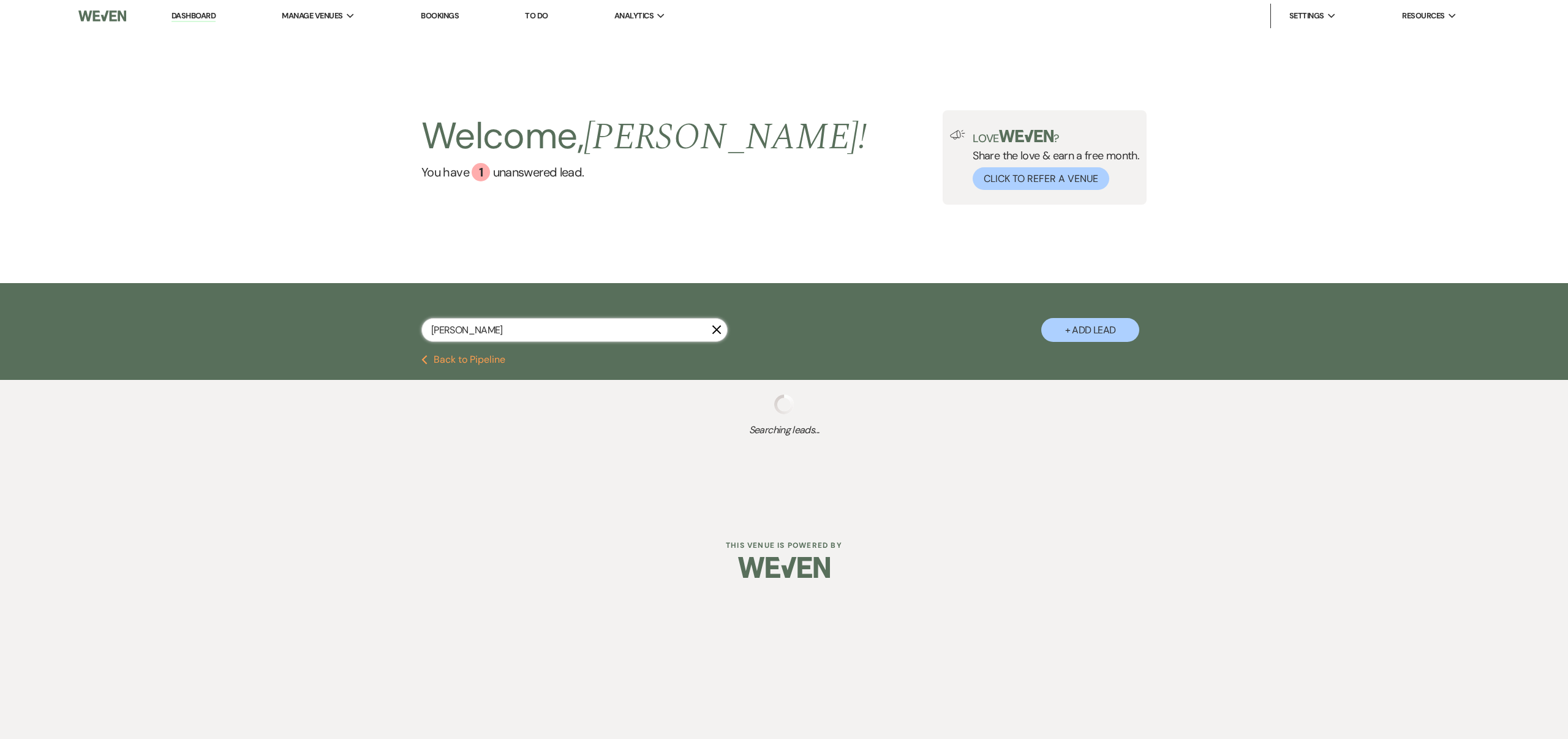
select select "4"
select select "8"
select select "5"
select select "8"
select select "5"
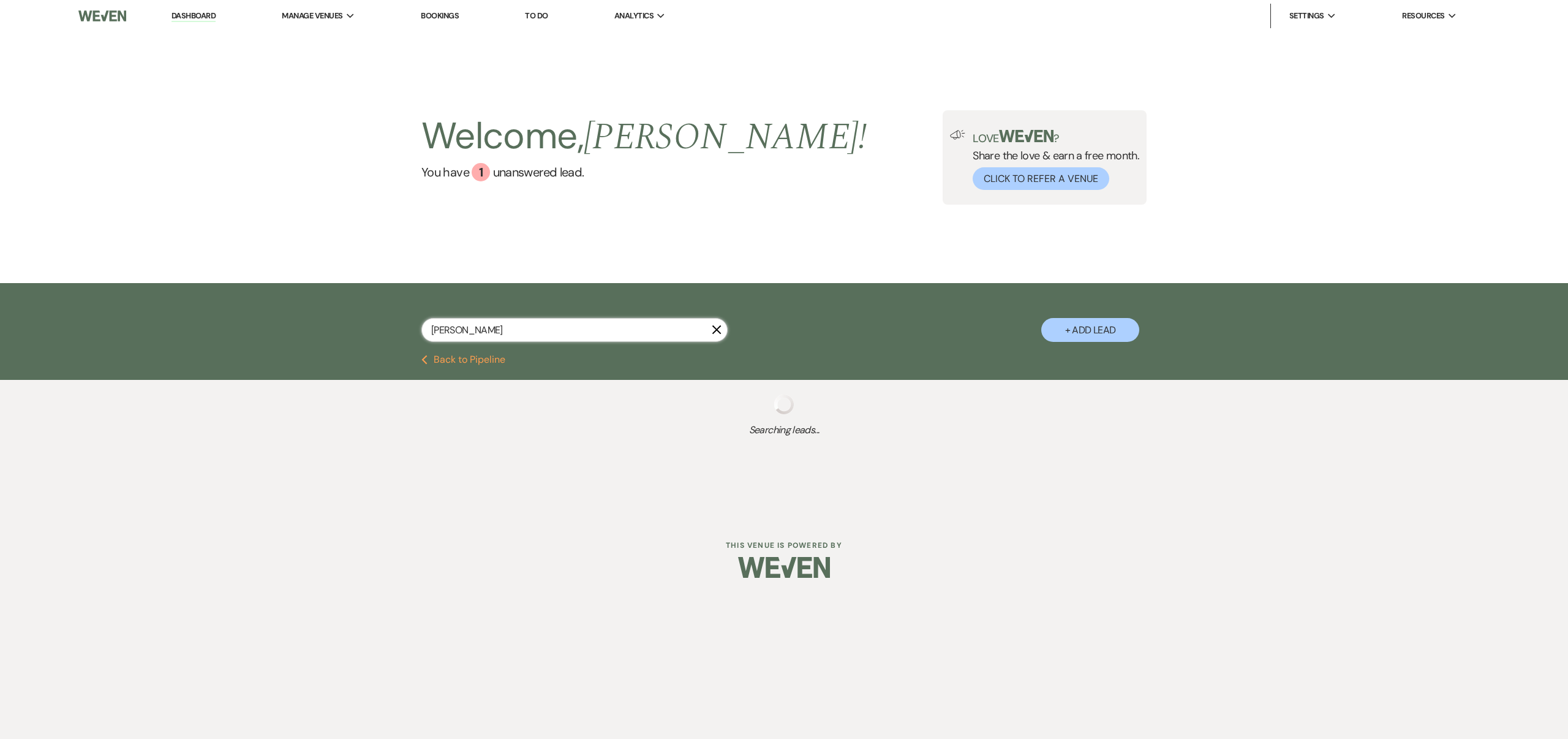
select select "8"
select select "4"
select select "8"
select select "7"
select select "8"
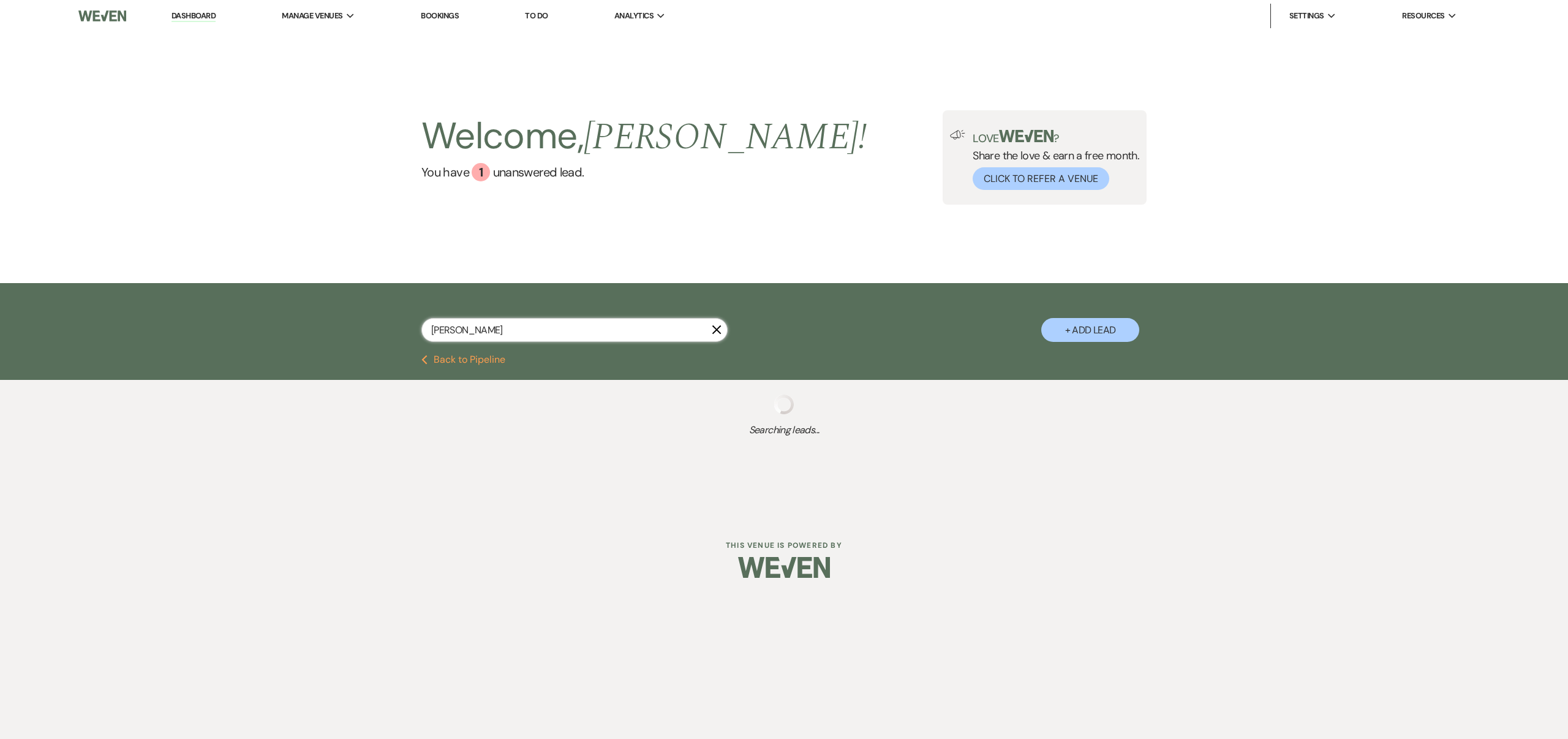
select select "5"
select select "8"
select select "5"
select select "8"
select select "5"
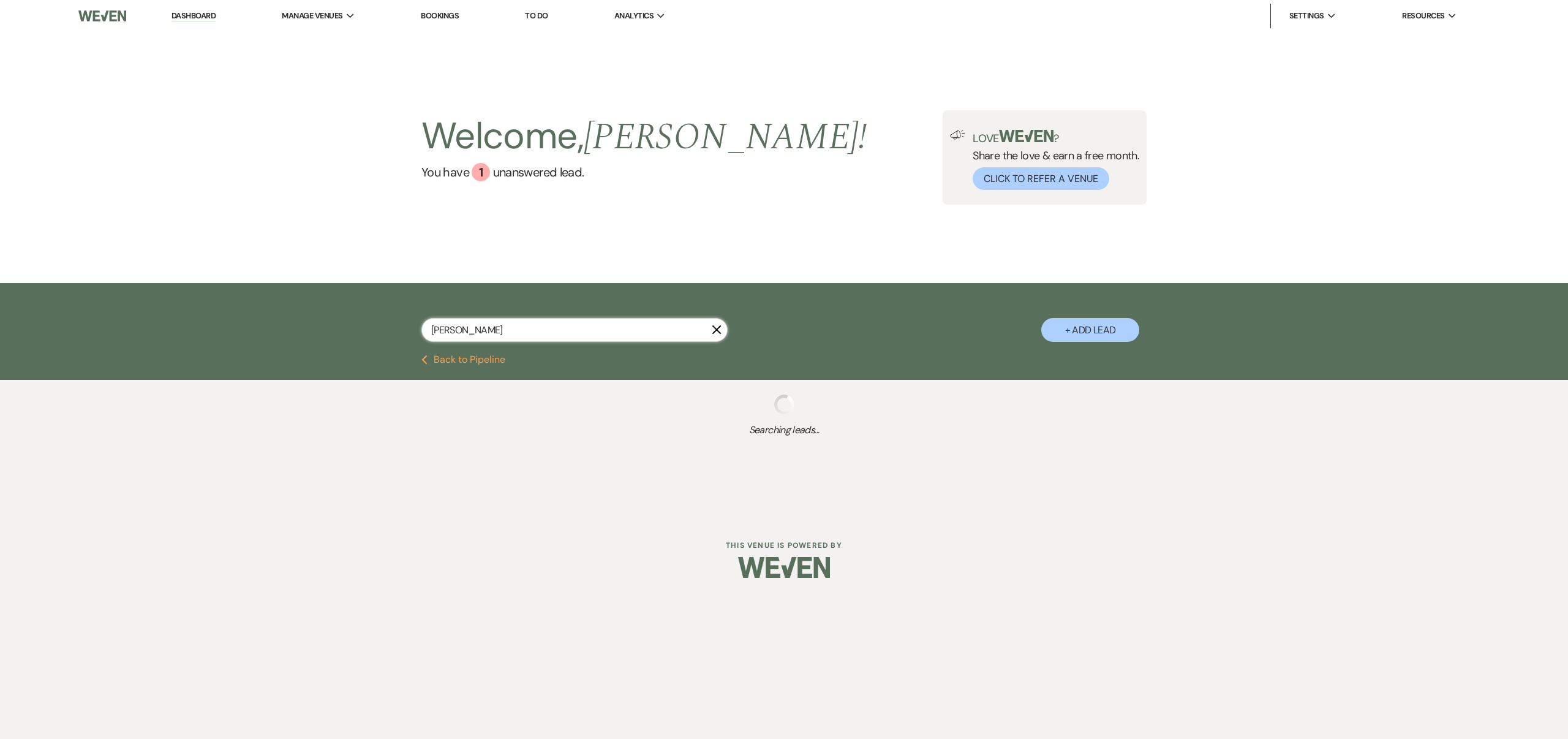
select select "8"
select select "5"
select select "8"
select select "1"
select select "8"
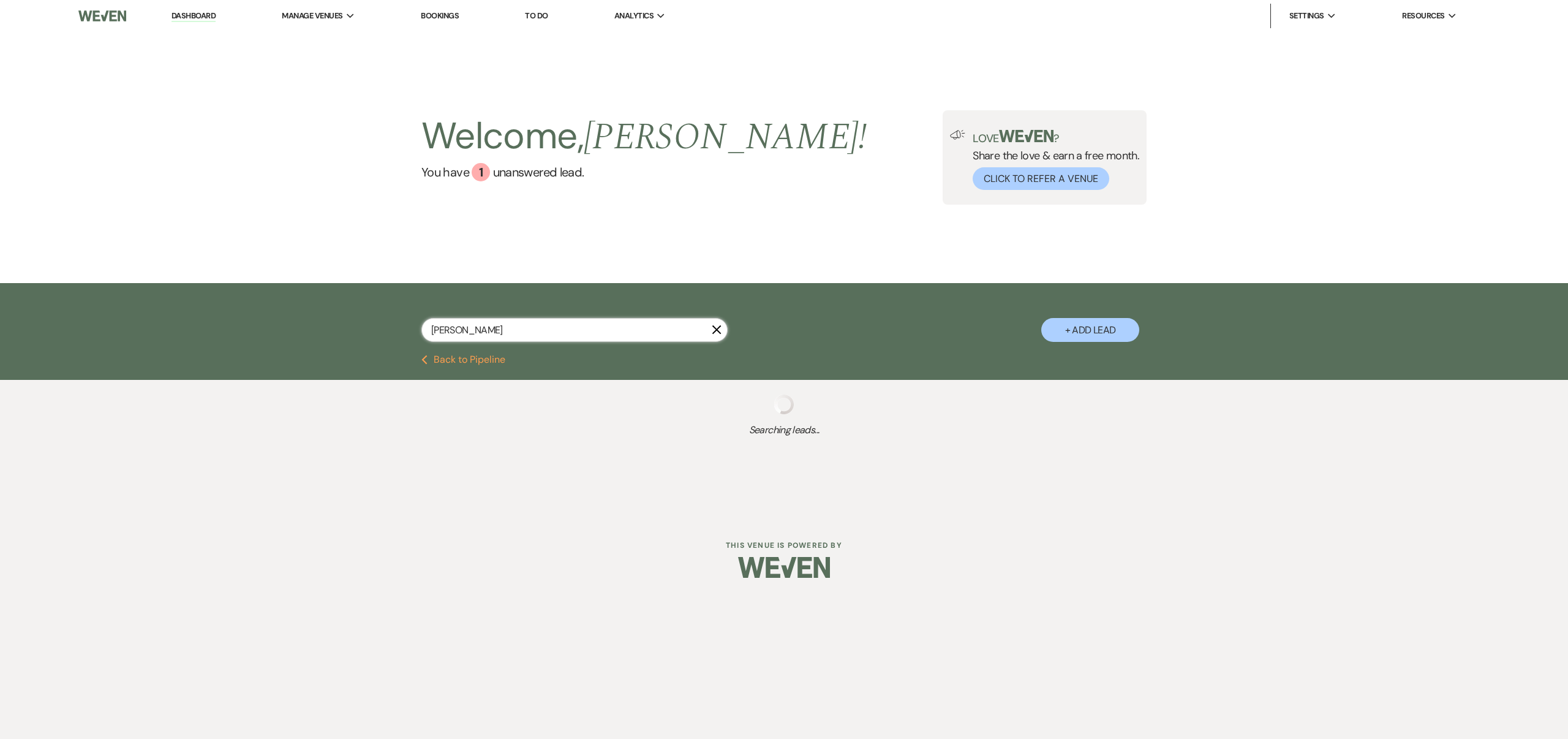
select select "6"
select select "8"
select select "5"
select select "8"
select select "6"
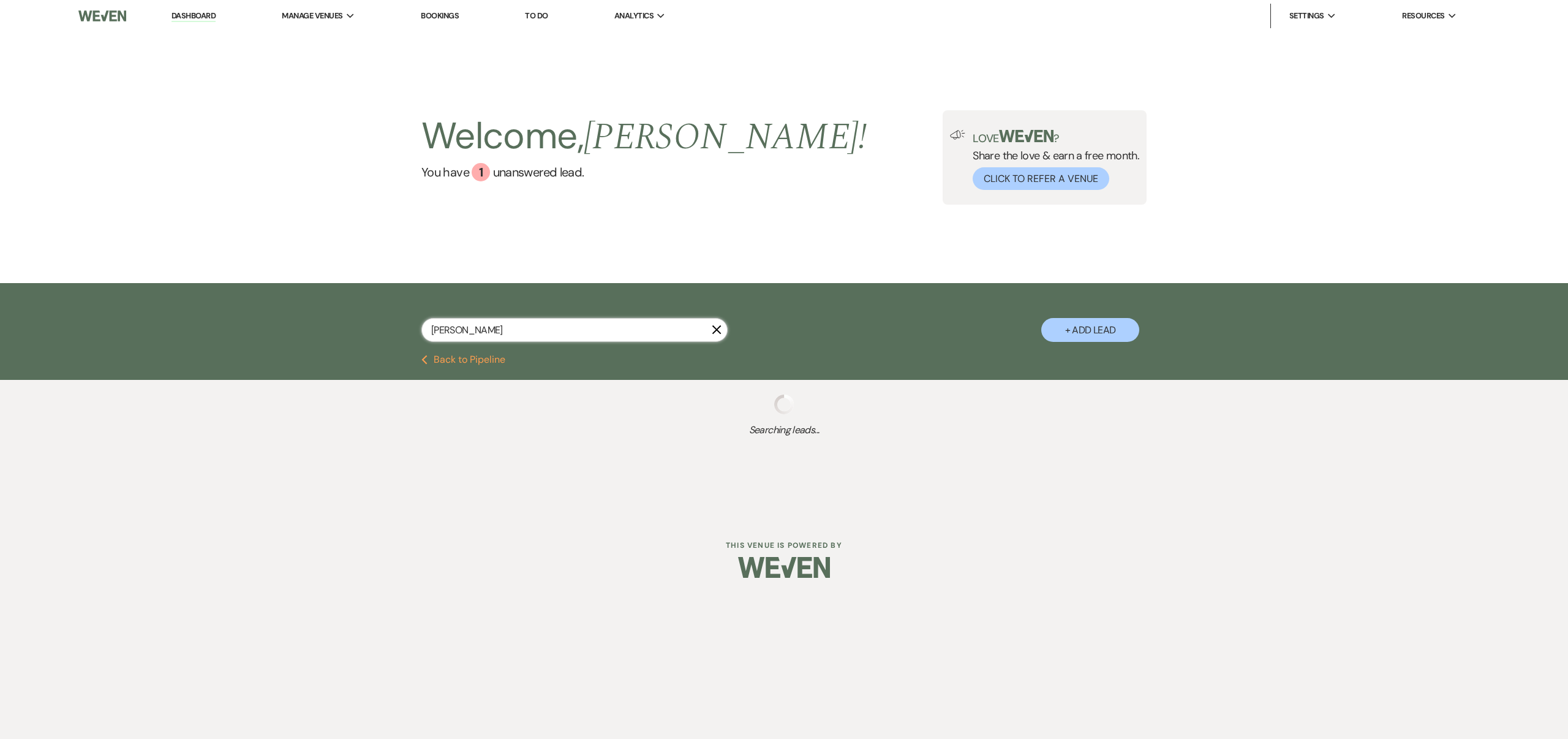
select select "8"
select select "5"
select select "8"
select select "5"
select select "8"
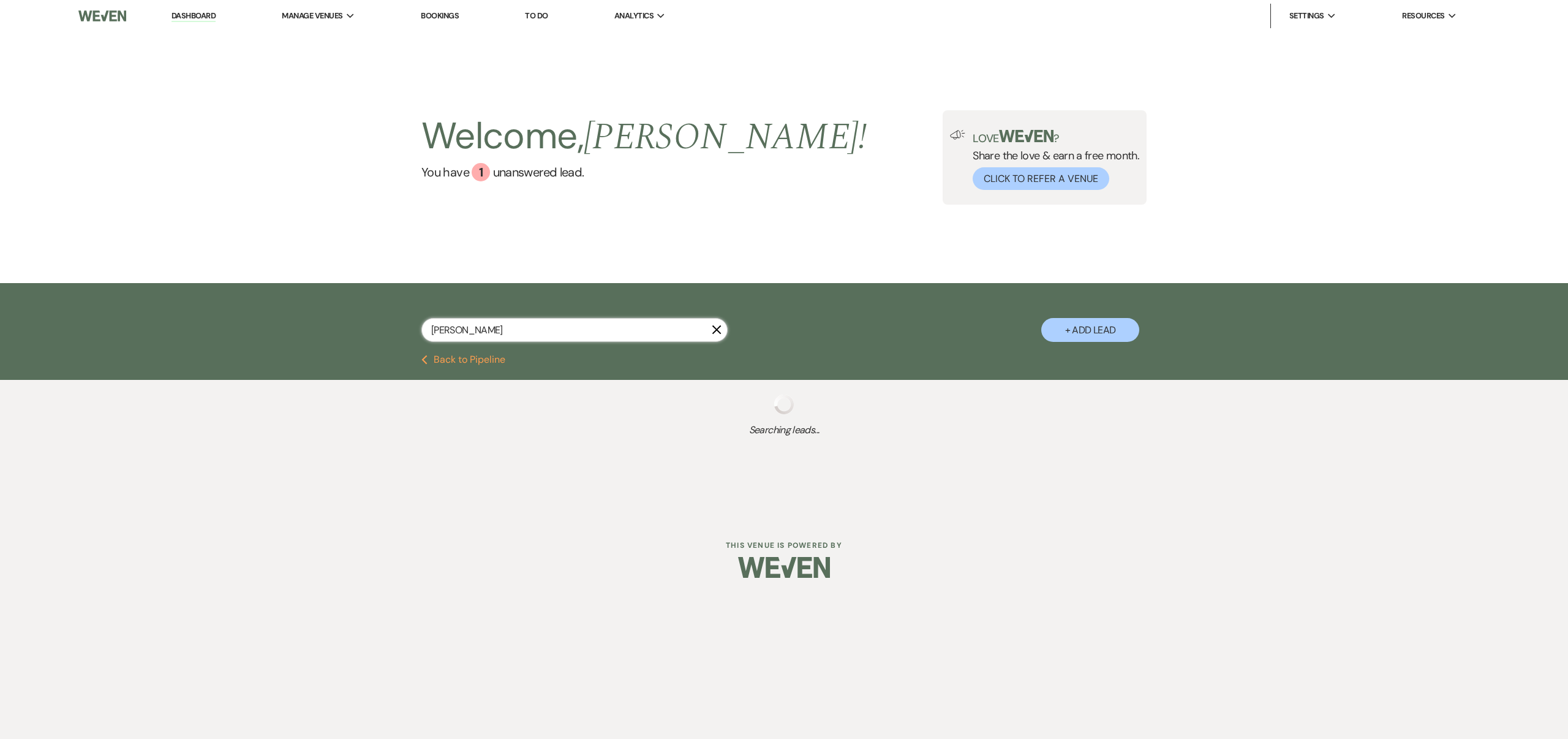
select select "5"
select select "8"
select select "6"
select select "8"
select select "1"
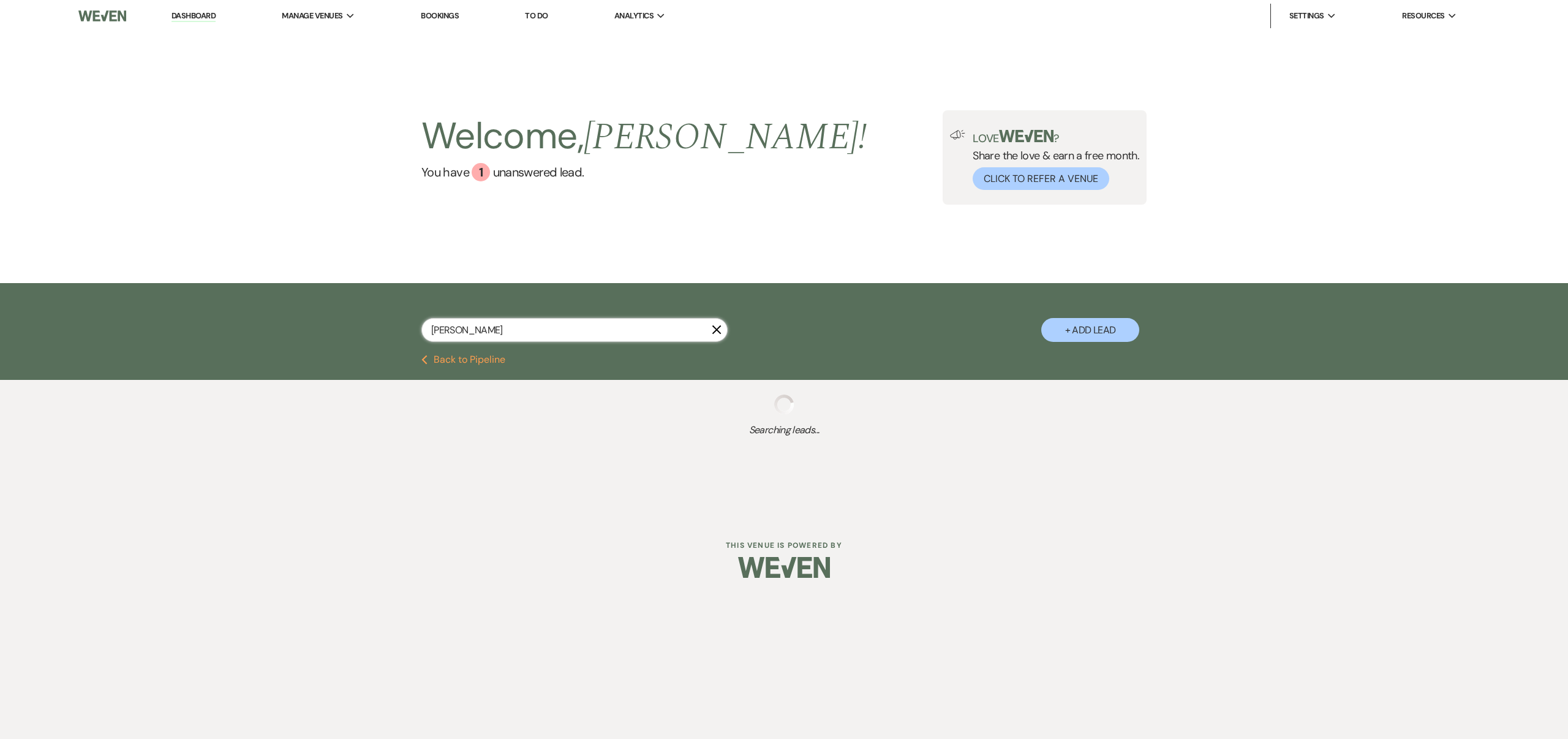
select select "8"
select select "5"
select select "8"
select select "7"
select select "8"
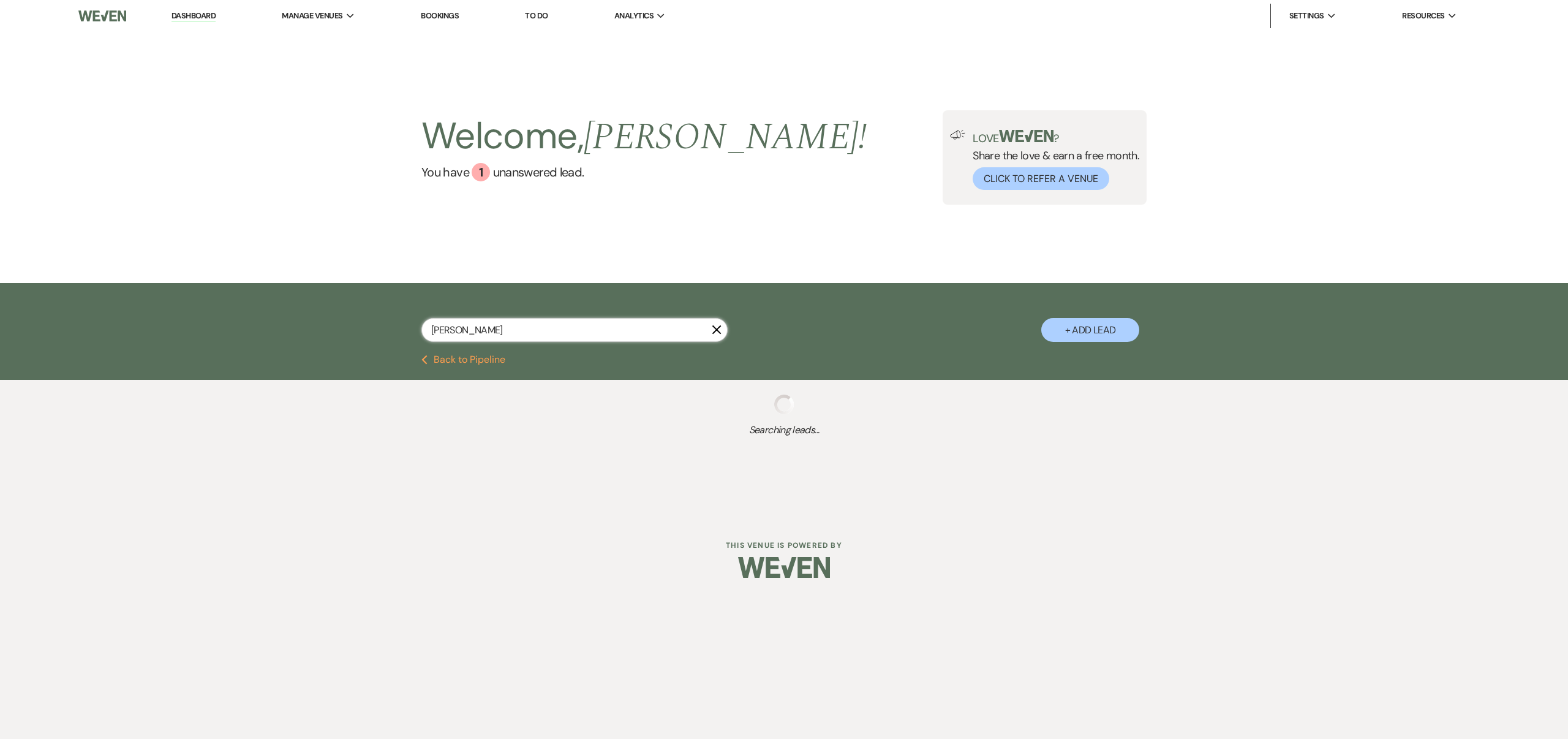
select select "5"
select select "8"
select select "6"
select select "8"
select select "6"
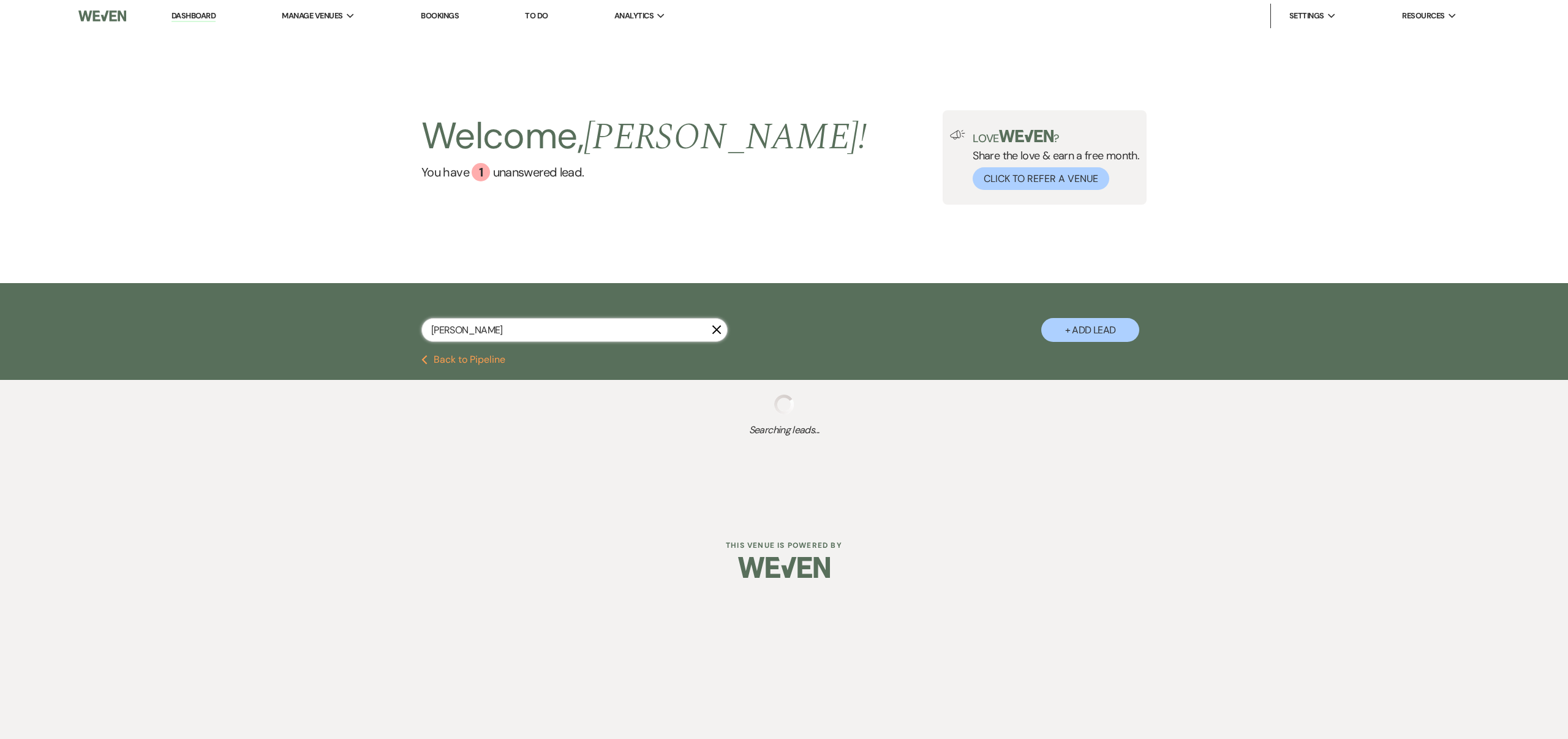
select select "8"
select select "5"
select select "8"
select select "5"
select select "8"
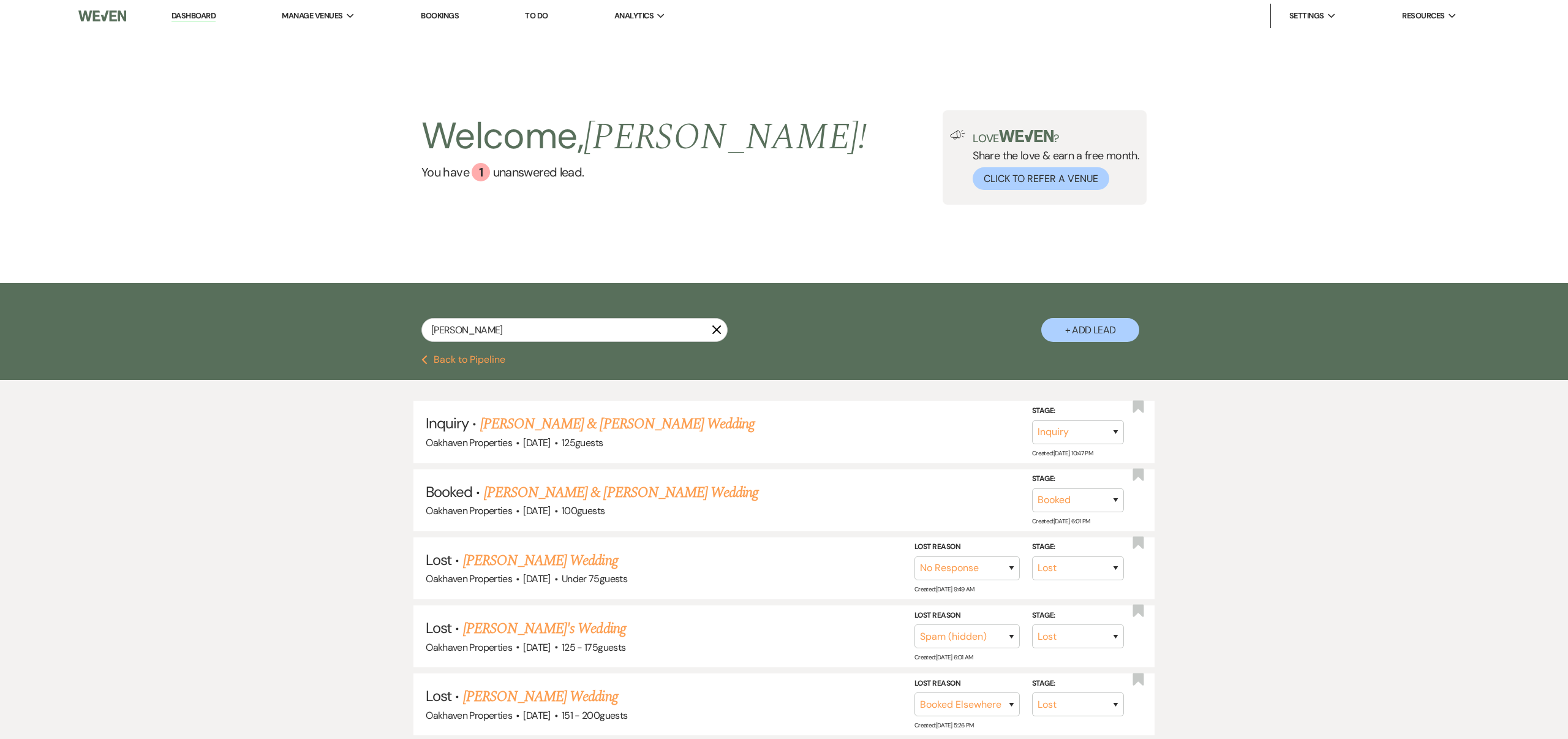
click at [681, 490] on link "[PERSON_NAME] & [PERSON_NAME] Wedding" at bounding box center [621, 491] width 274 height 22
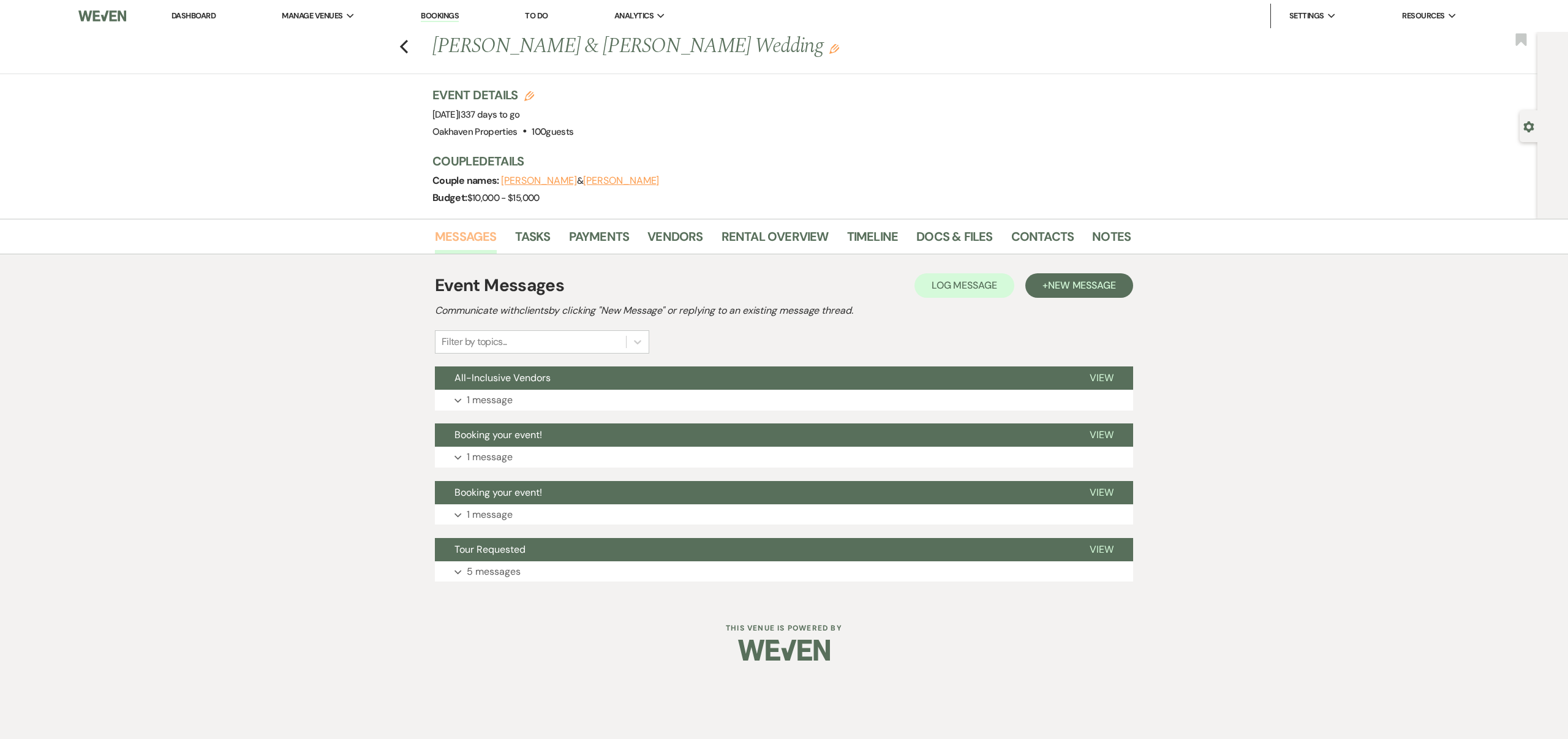
click at [478, 237] on link "Messages" at bounding box center [466, 240] width 62 height 27
click at [1103, 374] on span "View" at bounding box center [1101, 377] width 24 height 12
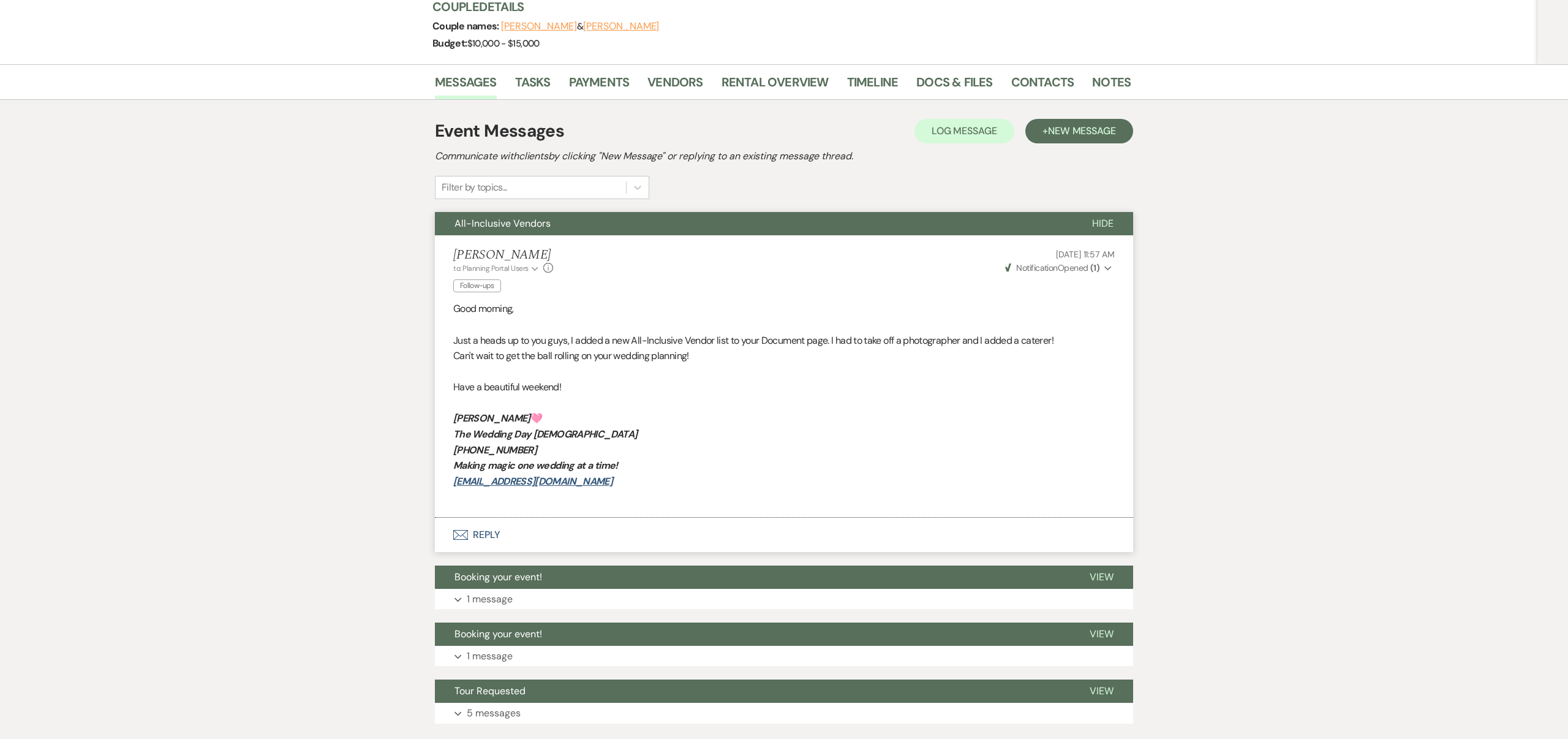
scroll to position [158, 0]
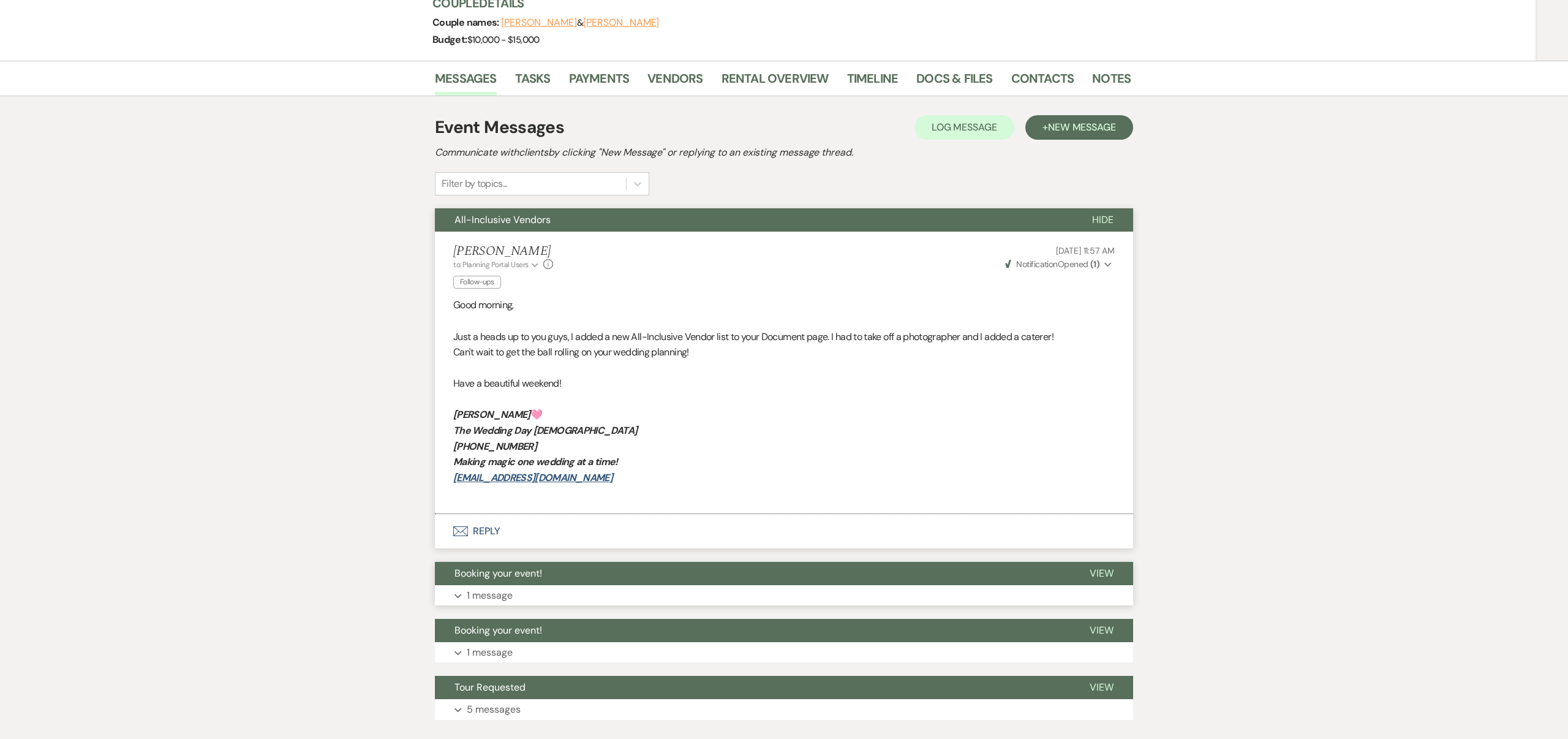
click at [1096, 572] on span "View" at bounding box center [1101, 573] width 24 height 12
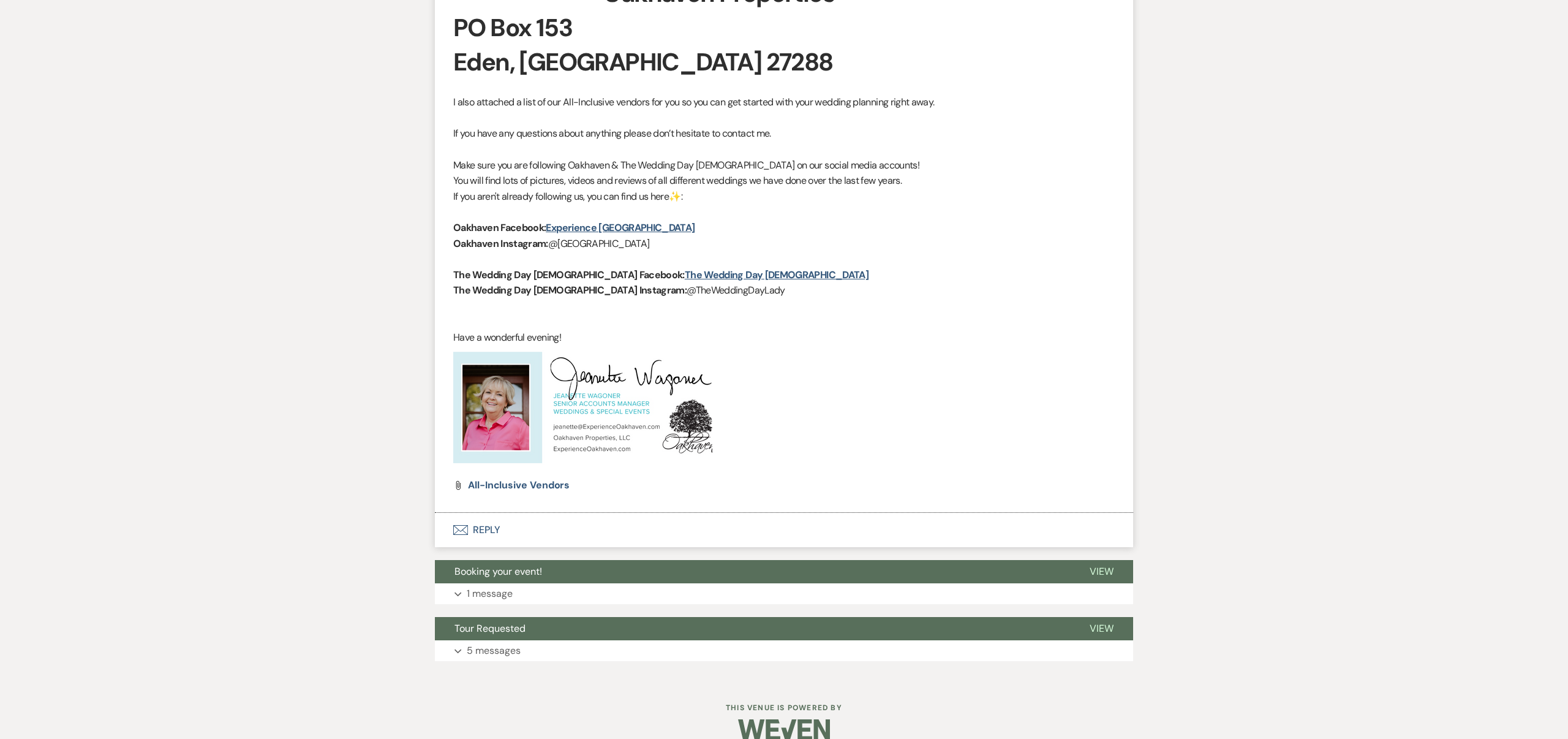
scroll to position [924, 0]
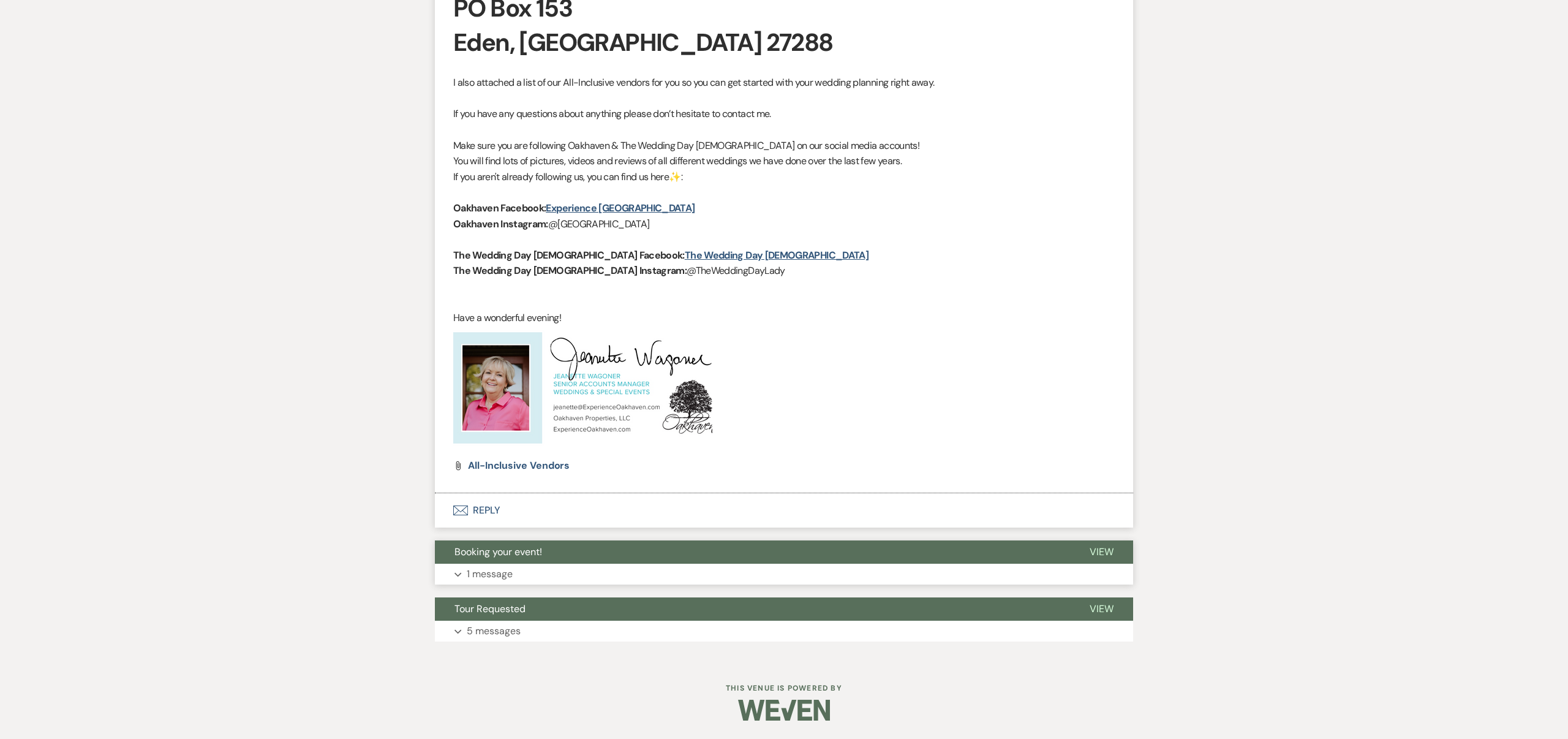
click at [1094, 547] on span "View" at bounding box center [1101, 551] width 24 height 12
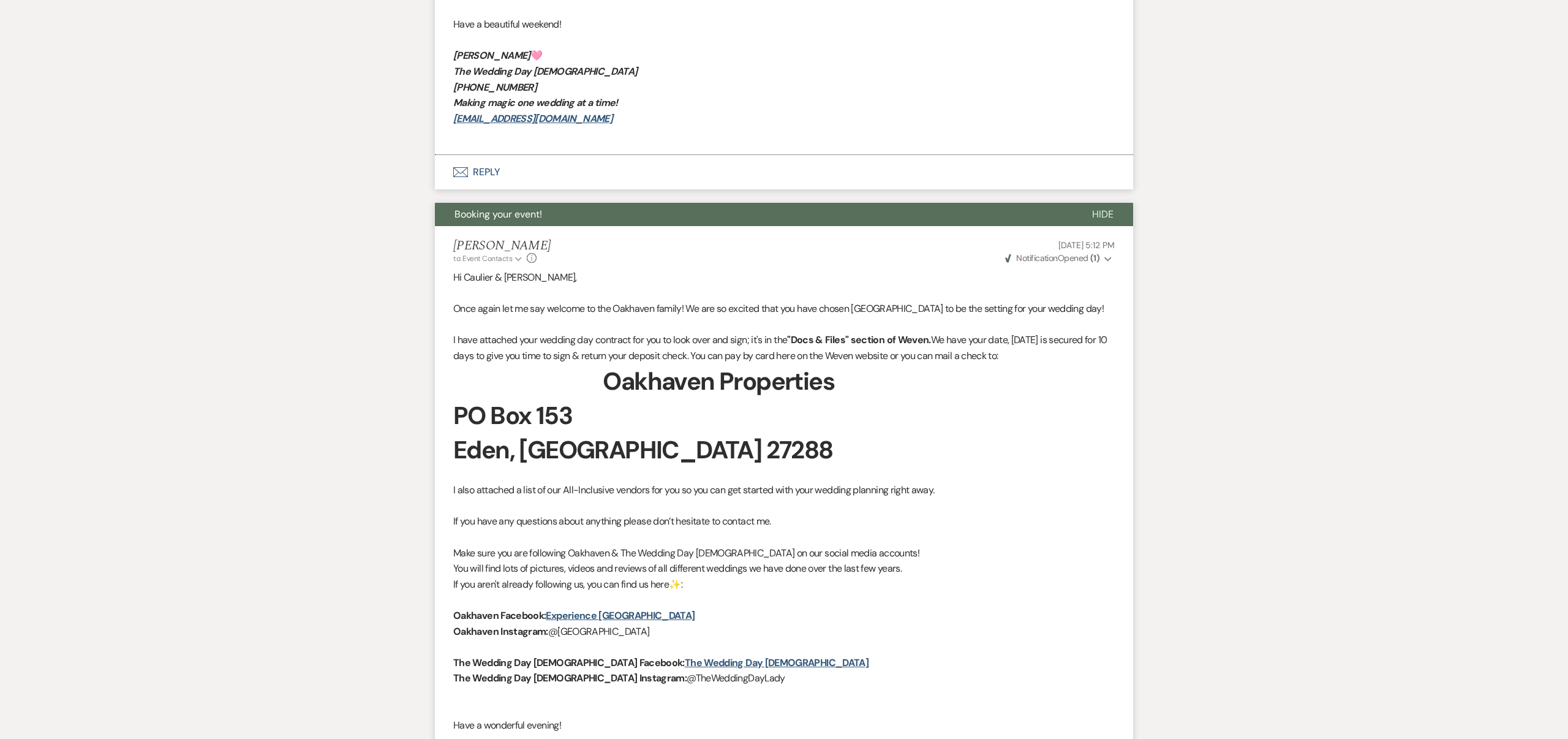
scroll to position [0, 0]
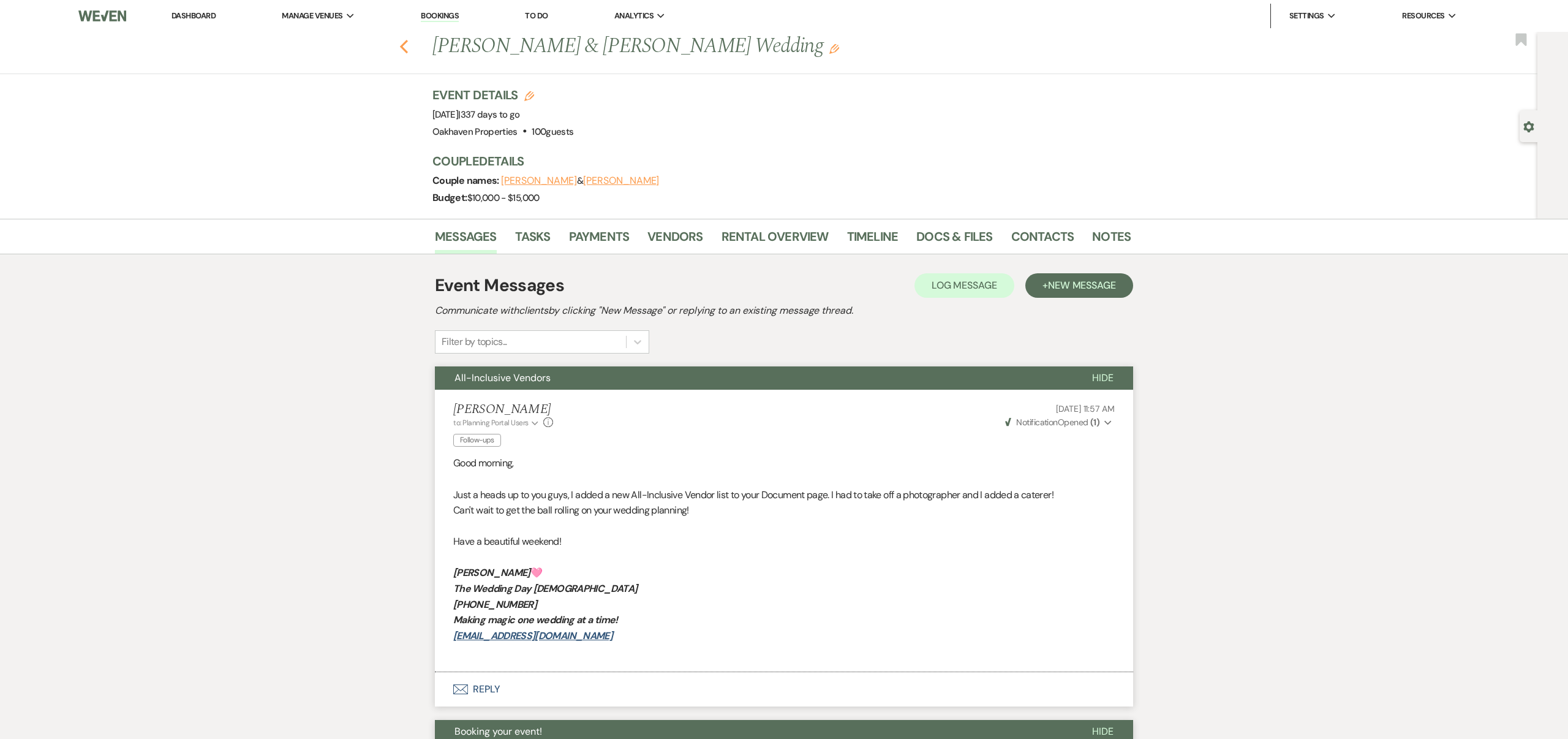
click at [403, 47] on icon "Previous" at bounding box center [404, 46] width 10 height 14
